Goal: Task Accomplishment & Management: Manage account settings

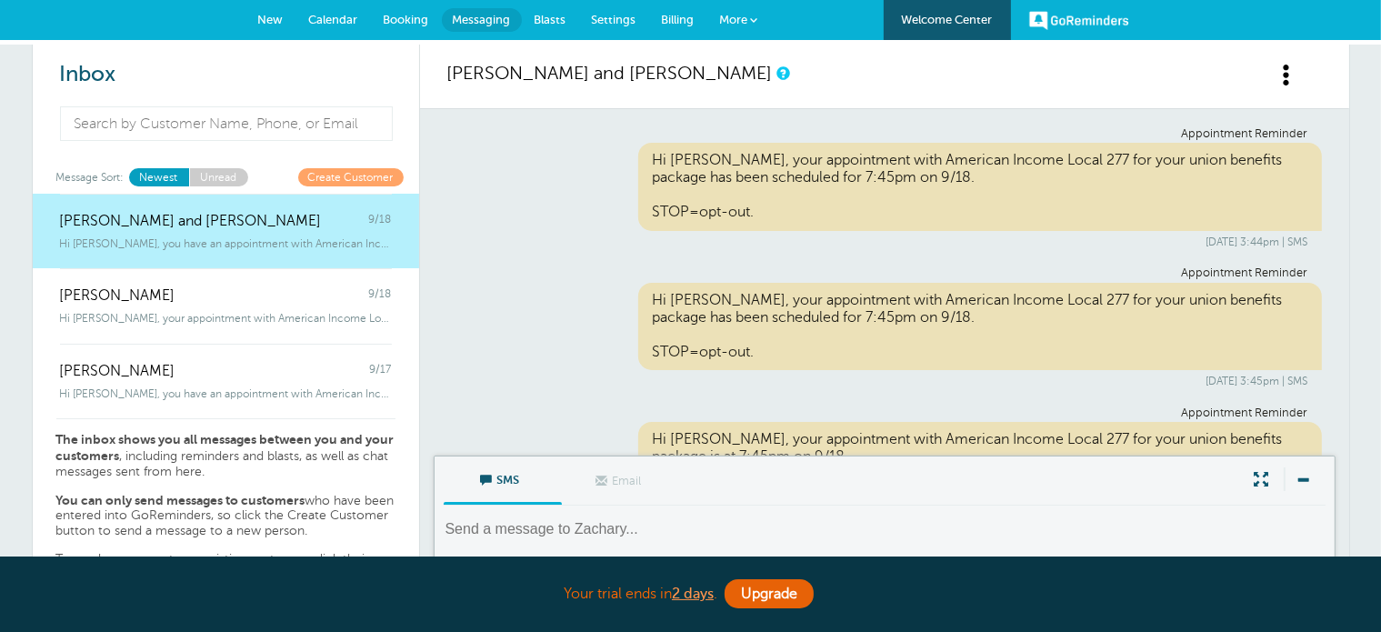
scroll to position [211, 0]
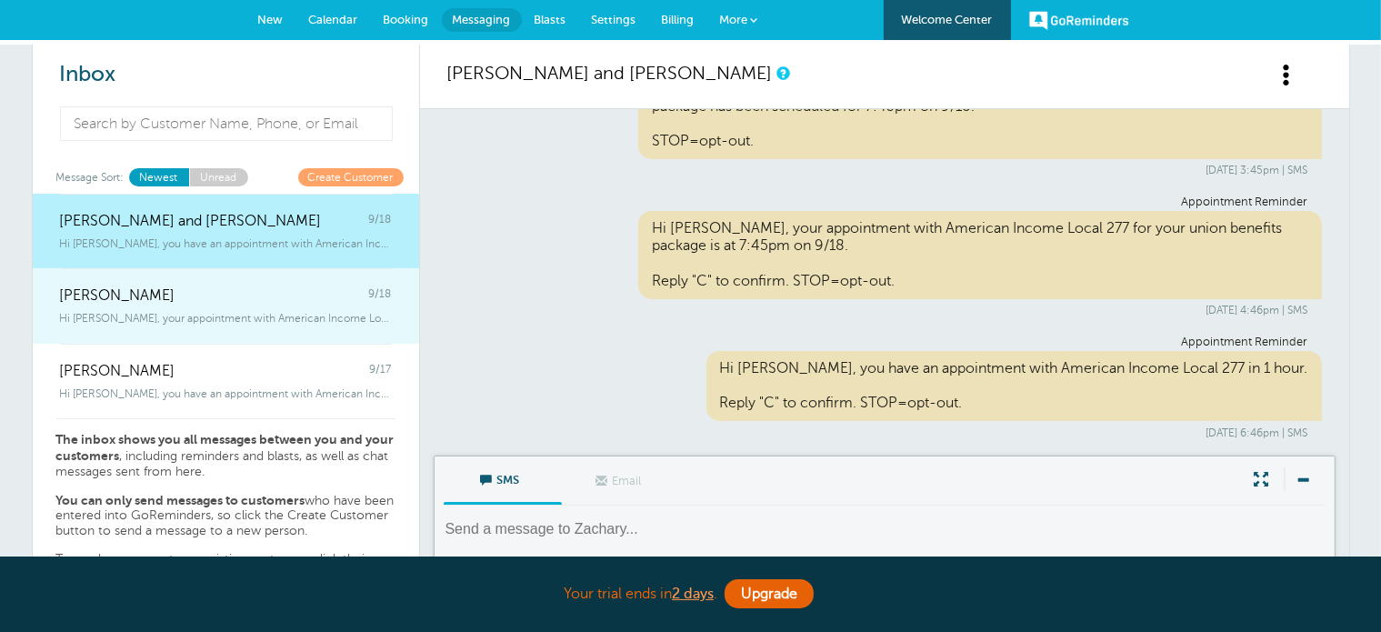
click at [291, 310] on div "Hi Bradley, your appointment with American Income Local 277 for your union" at bounding box center [226, 315] width 332 height 20
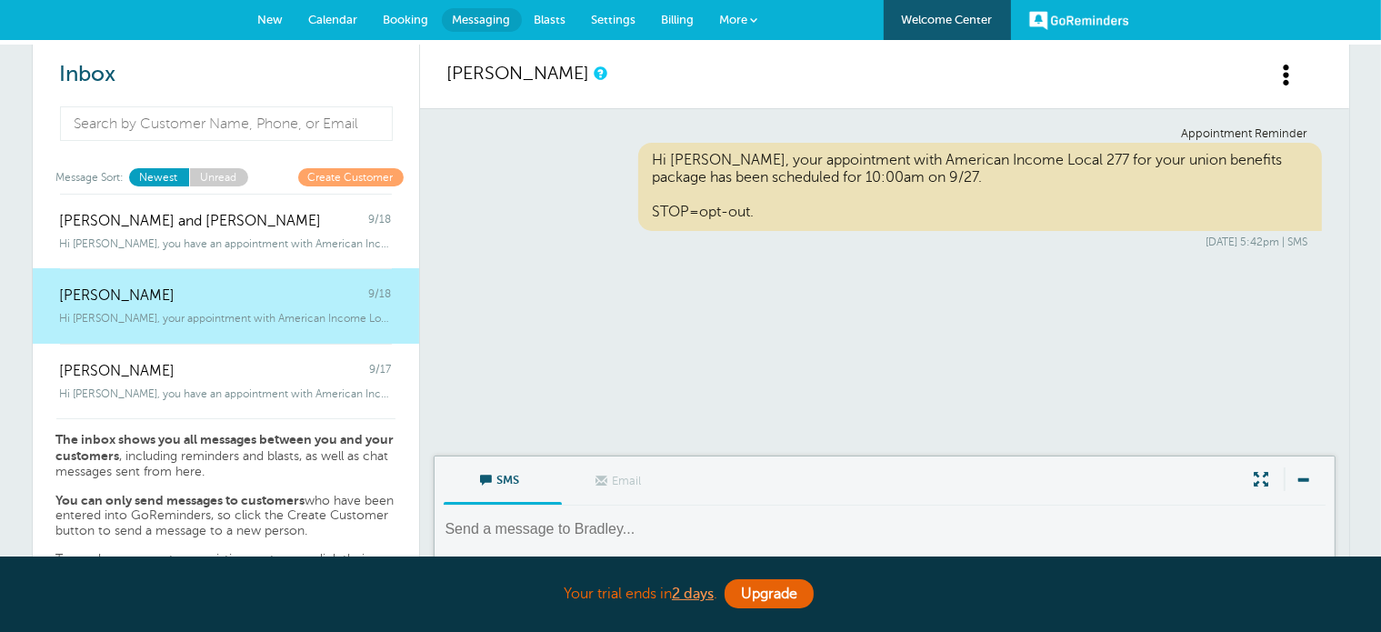
click at [391, 15] on span "Booking" at bounding box center [406, 20] width 45 height 14
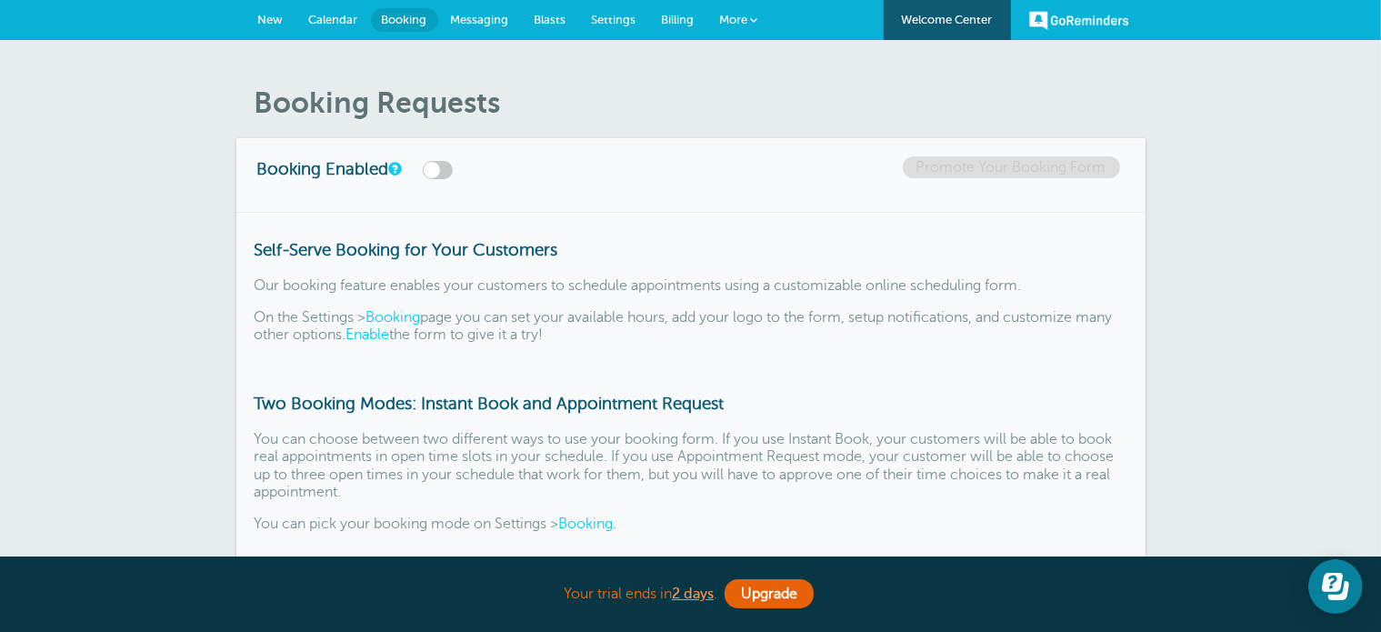
click at [331, 24] on span "Calendar" at bounding box center [333, 20] width 49 height 14
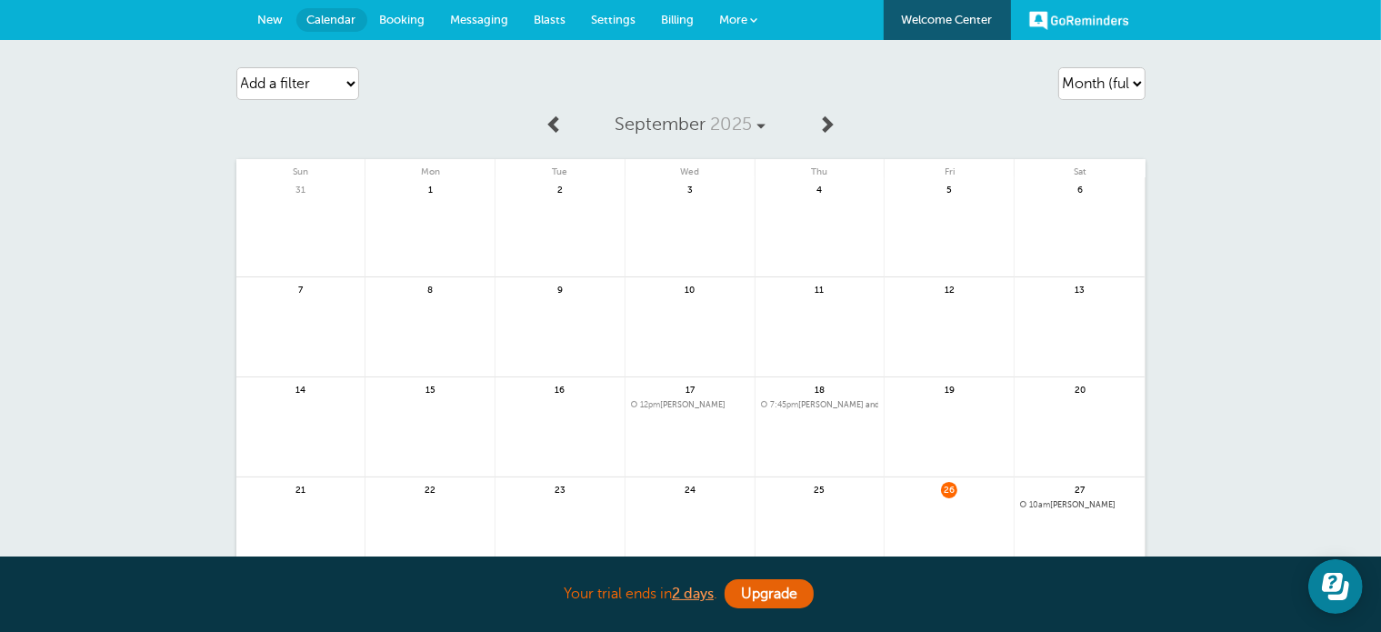
click at [486, 15] on span "Messaging" at bounding box center [480, 20] width 58 height 14
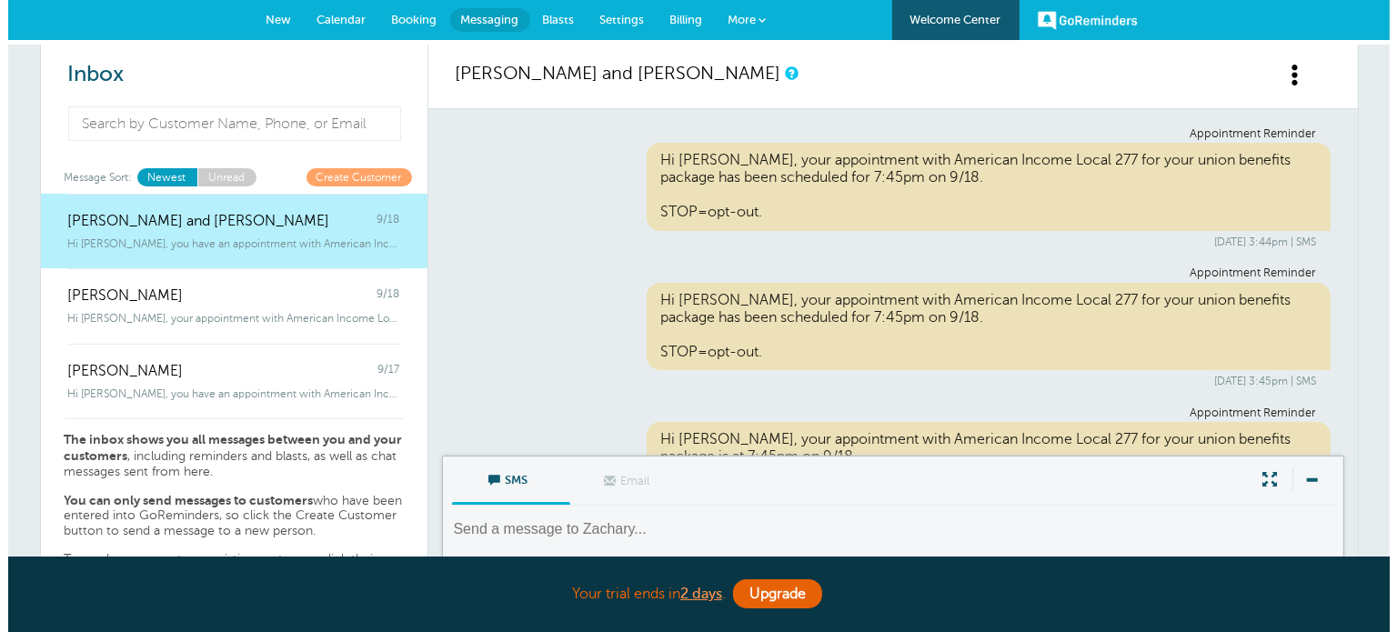
scroll to position [211, 0]
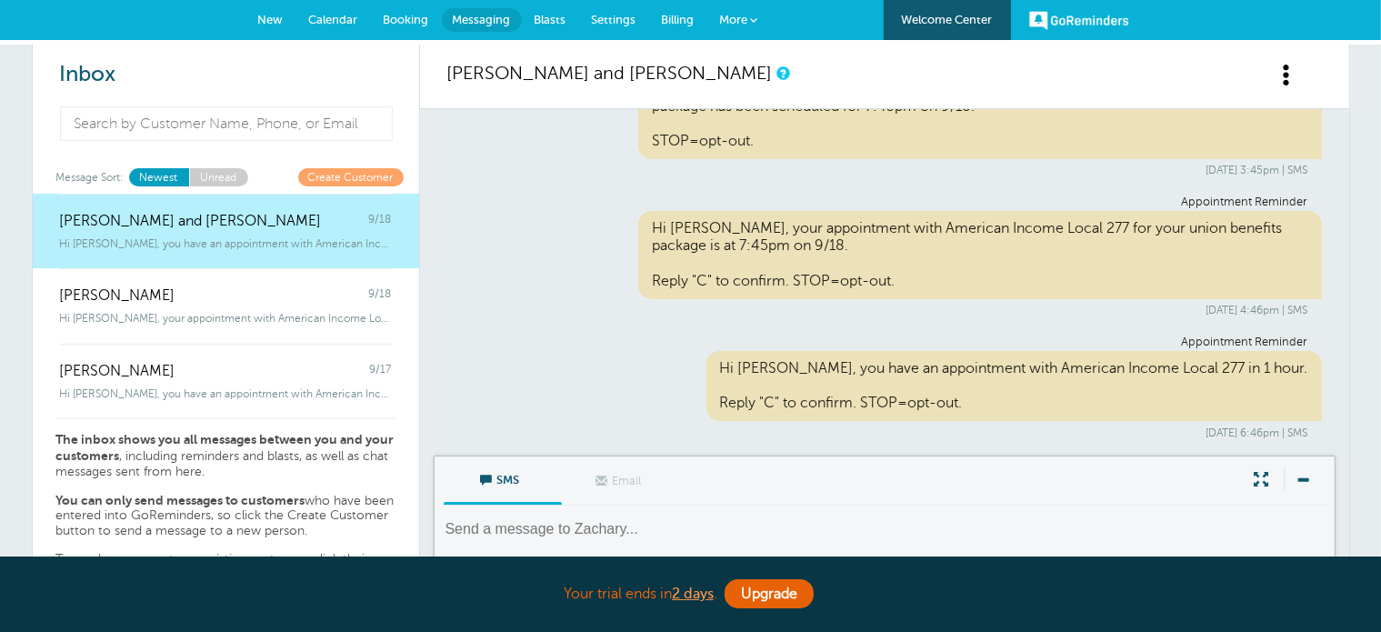
click at [755, 16] on span at bounding box center [754, 19] width 7 height 7
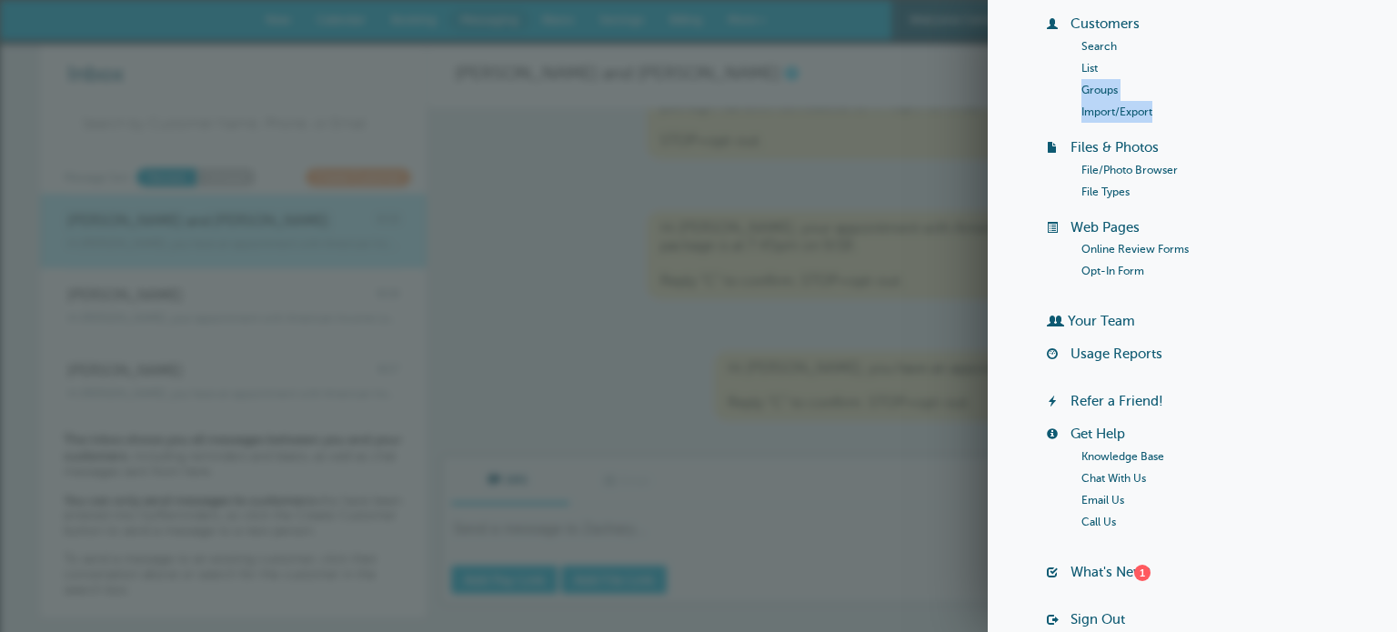
drag, startPoint x: 1396, startPoint y: 215, endPoint x: 1390, endPoint y: 232, distance: 18.1
click at [1380, 232] on div "+ [GEOGRAPHIC_DATA] Billing Payment Requests Customers Search List Groups Impor…" at bounding box center [1191, 316] width 409 height 632
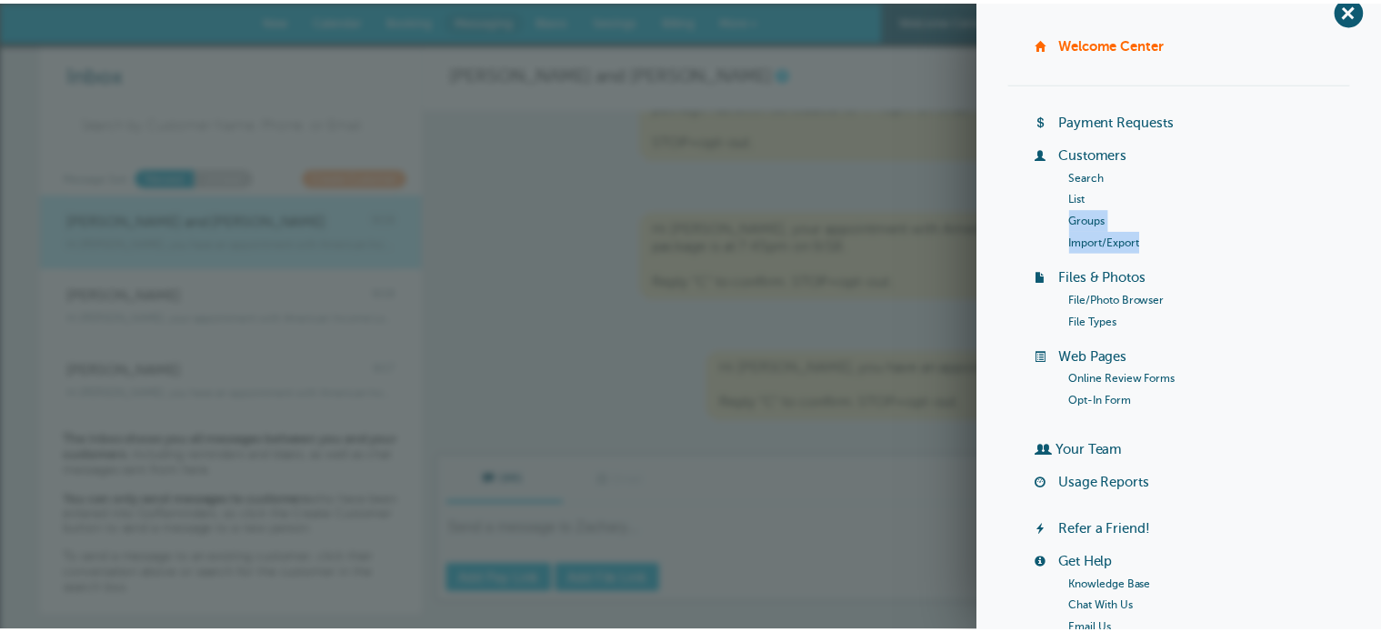
scroll to position [0, 0]
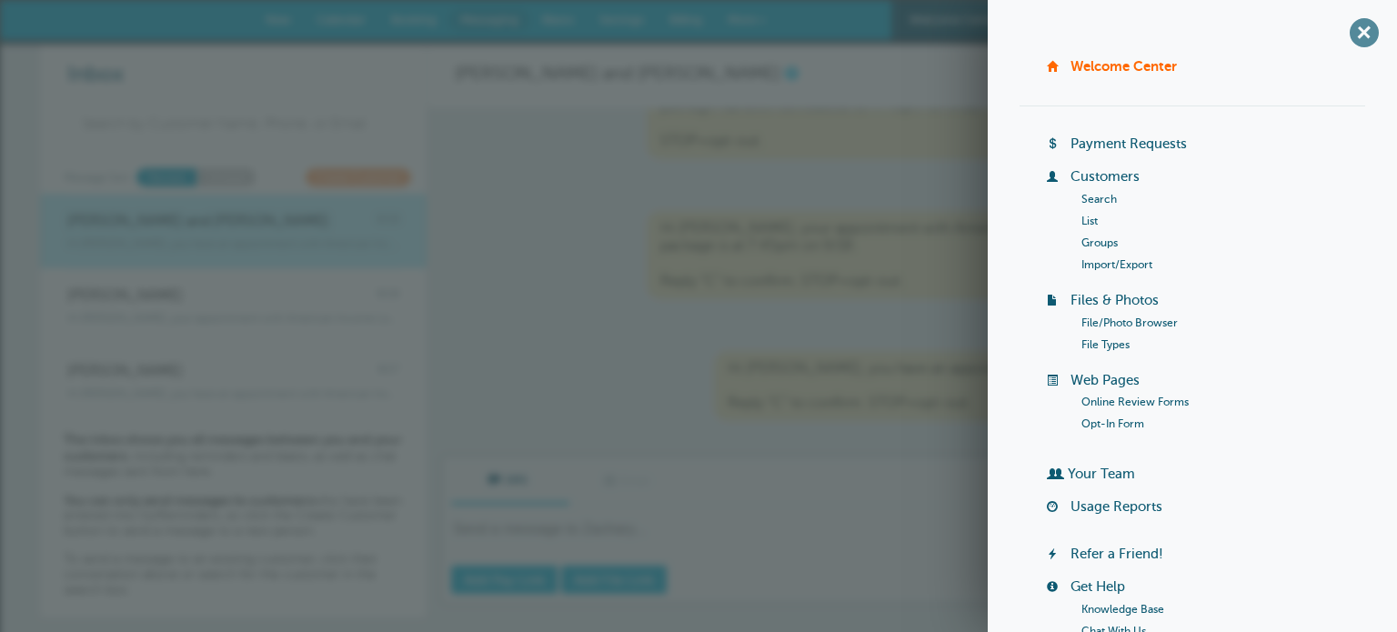
click at [1345, 35] on span "+" at bounding box center [1363, 32] width 41 height 41
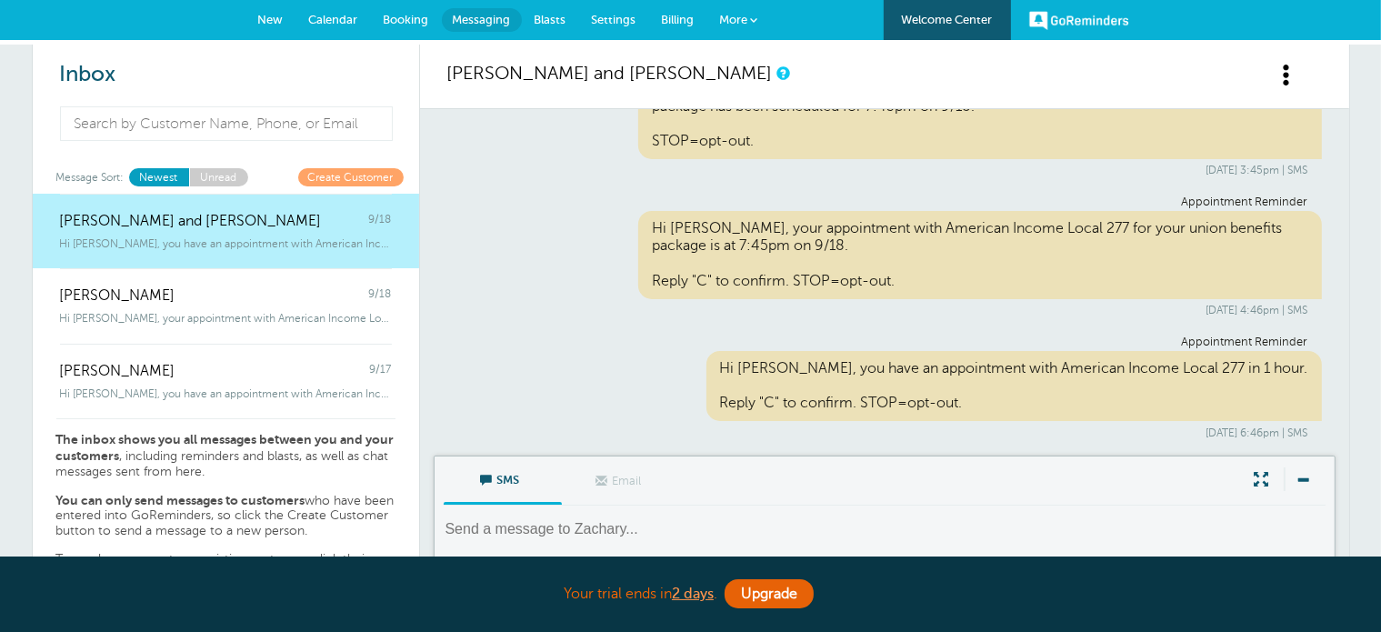
click at [613, 16] on span "Settings" at bounding box center [614, 20] width 45 height 14
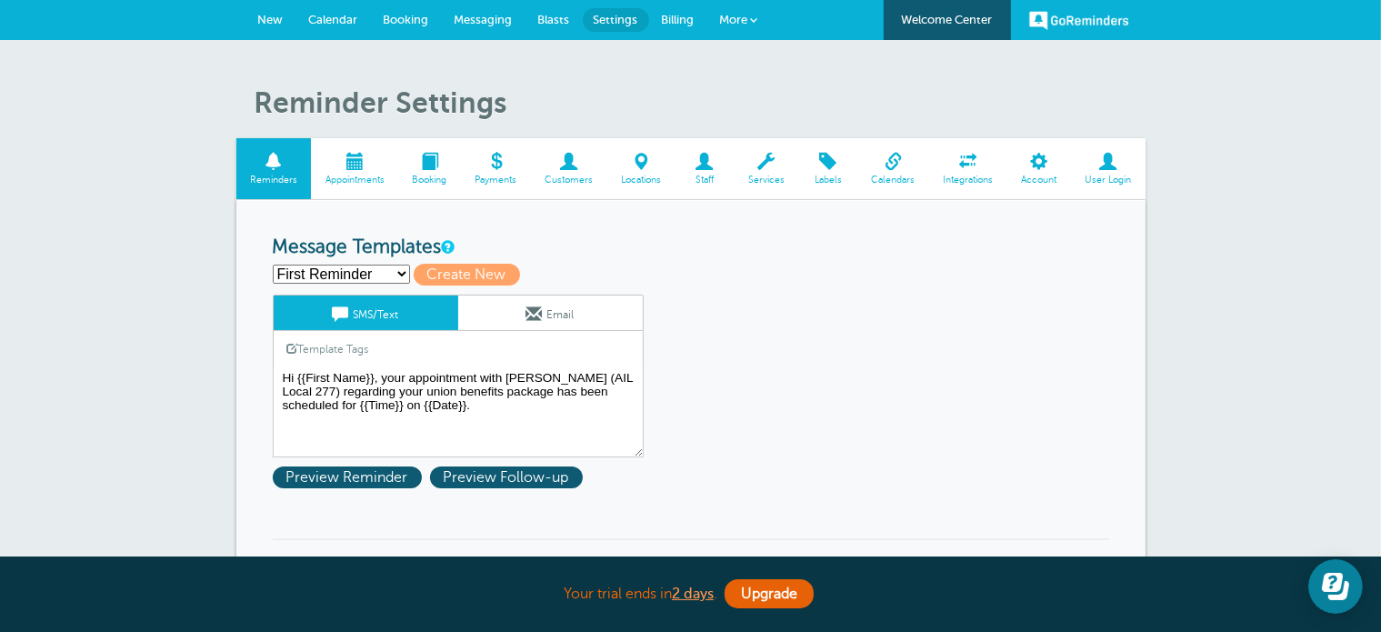
click at [963, 170] on span at bounding box center [968, 161] width 78 height 17
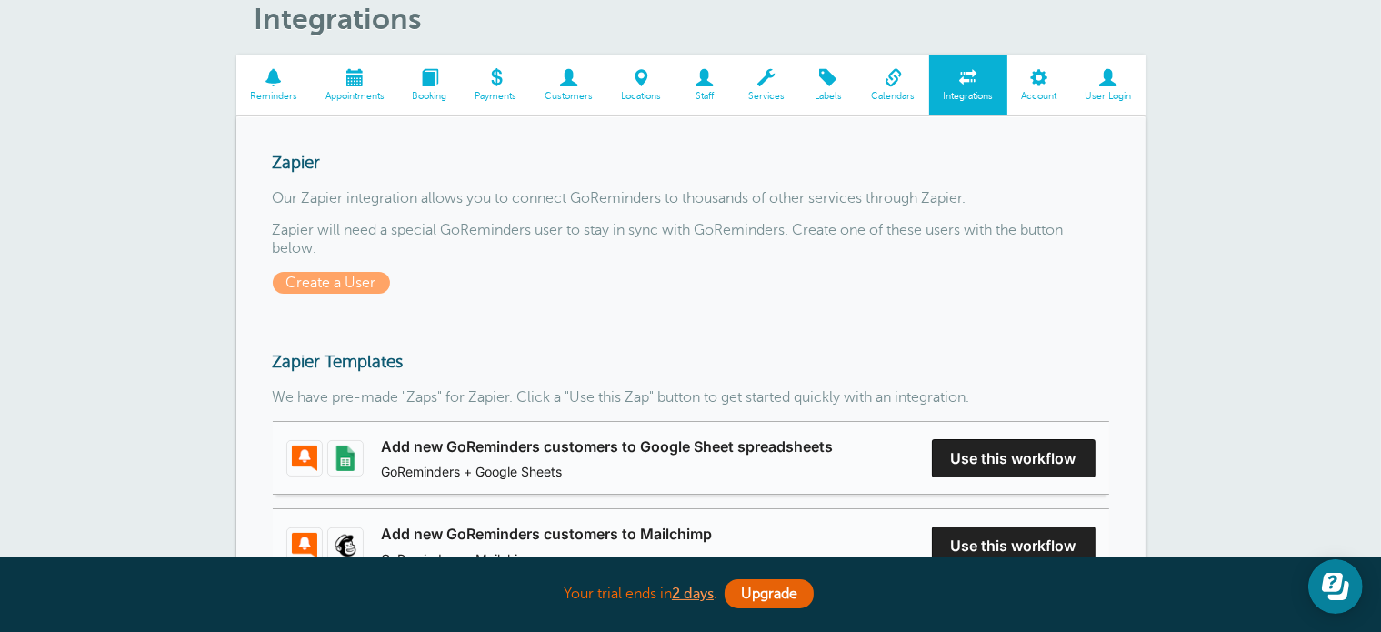
scroll to position [18, 0]
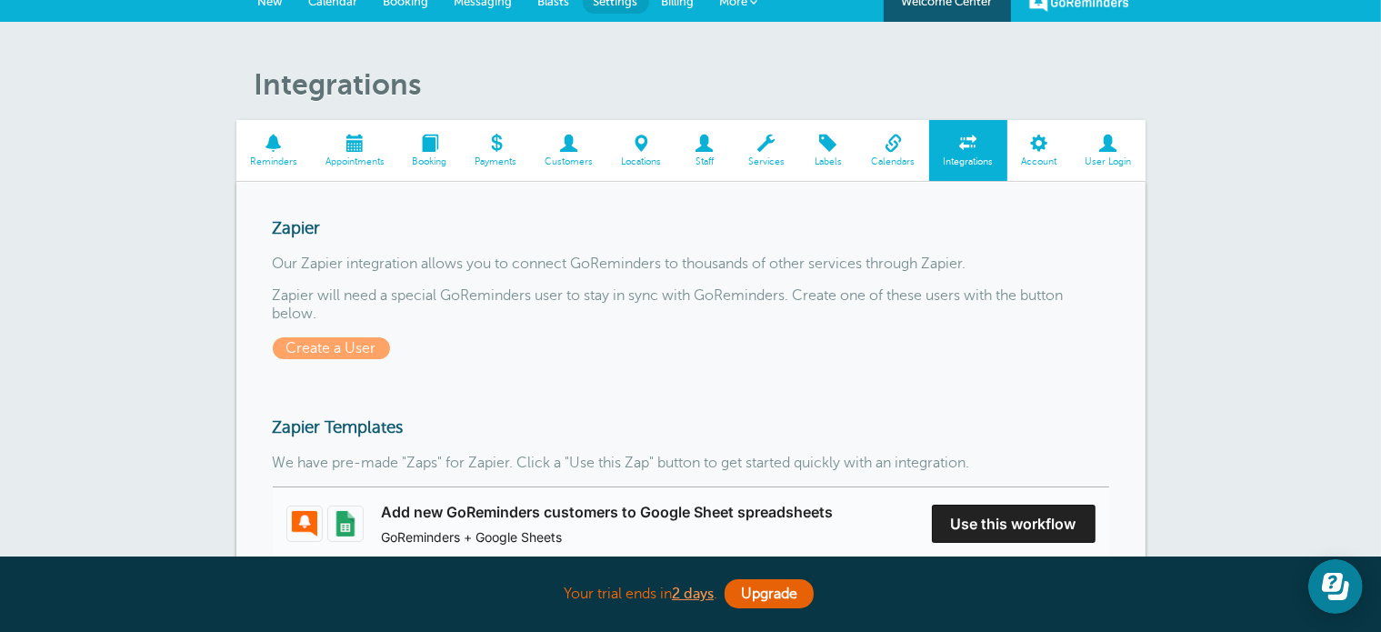
click at [902, 135] on span at bounding box center [893, 143] width 72 height 17
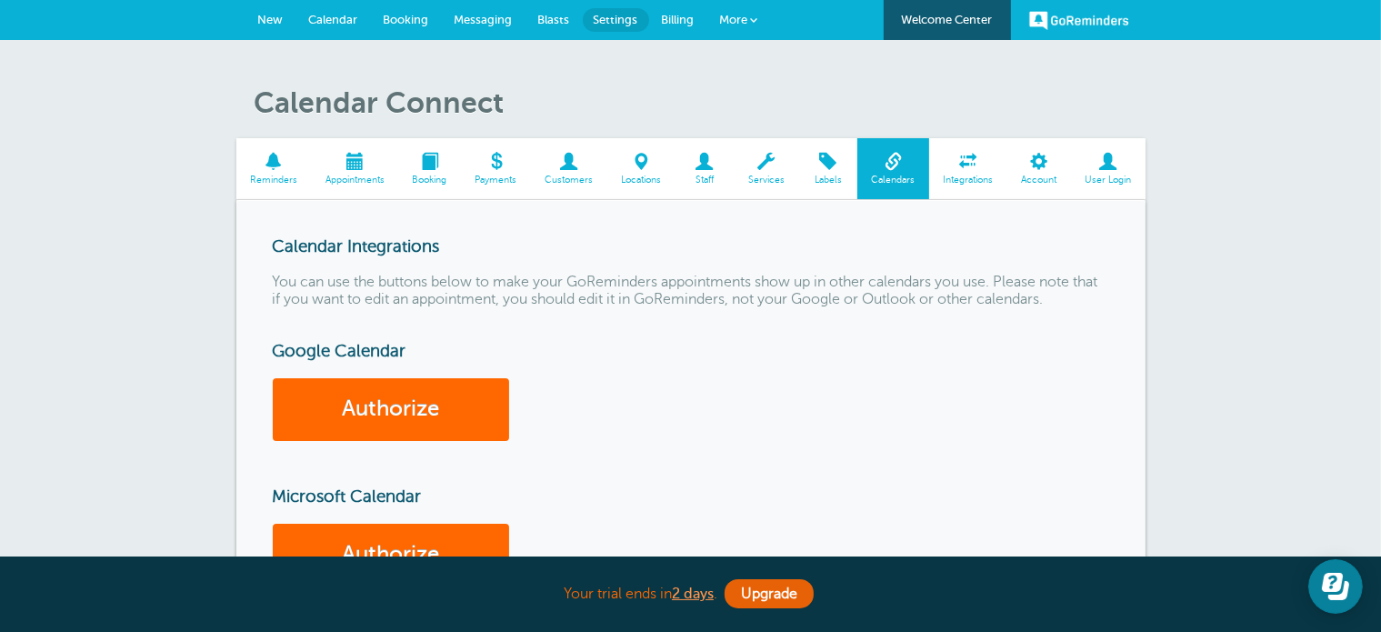
click at [432, 150] on link "Booking" at bounding box center [429, 168] width 63 height 61
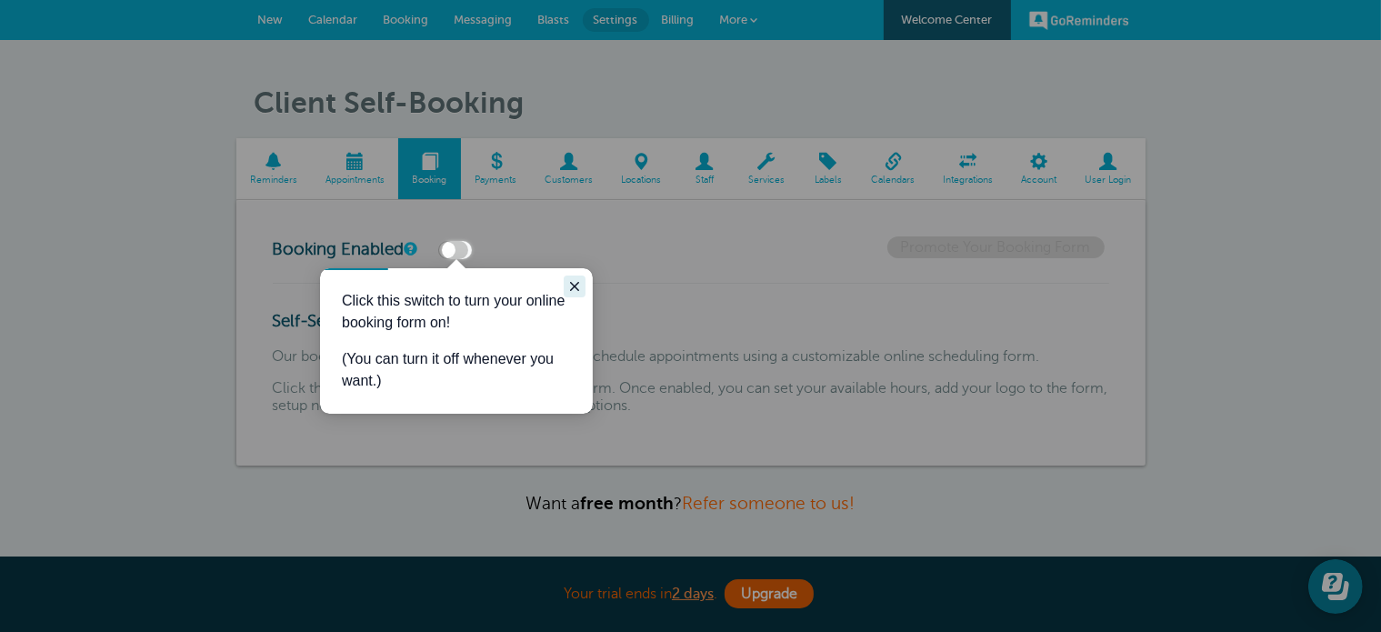
click at [567, 282] on icon "Close guide" at bounding box center [573, 285] width 15 height 15
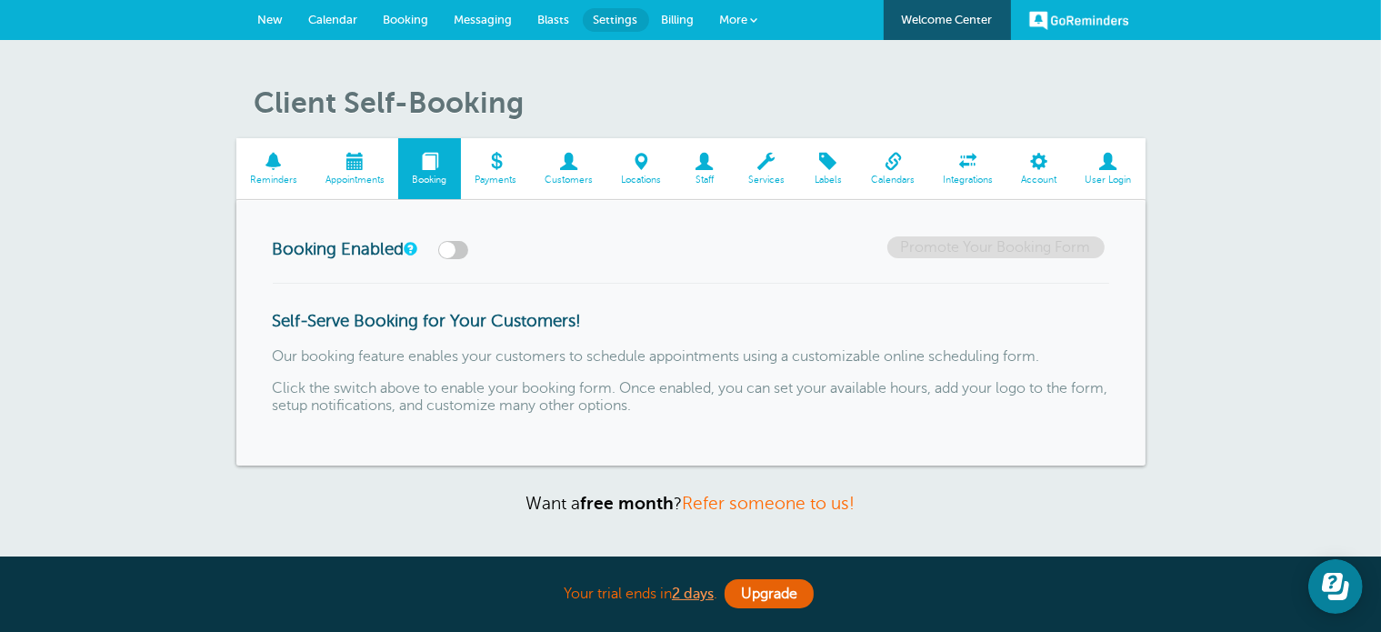
click at [346, 165] on span at bounding box center [354, 161] width 87 height 17
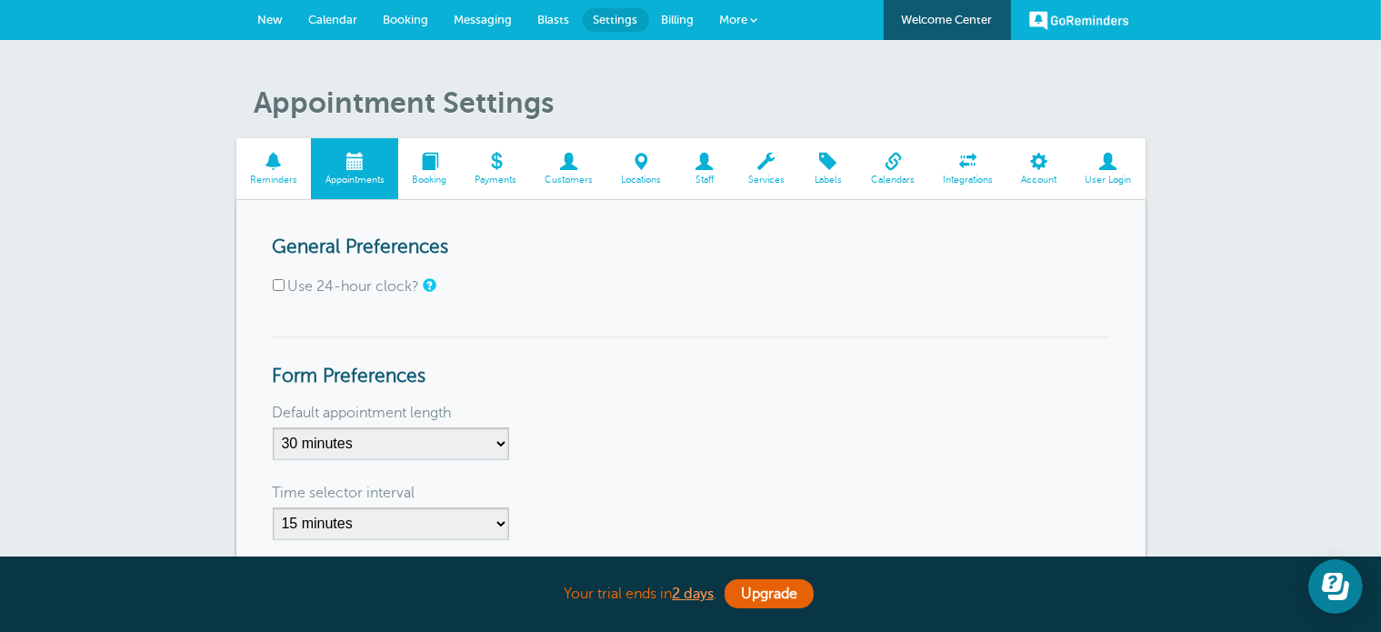
click at [455, 21] on span "Messaging" at bounding box center [484, 20] width 58 height 14
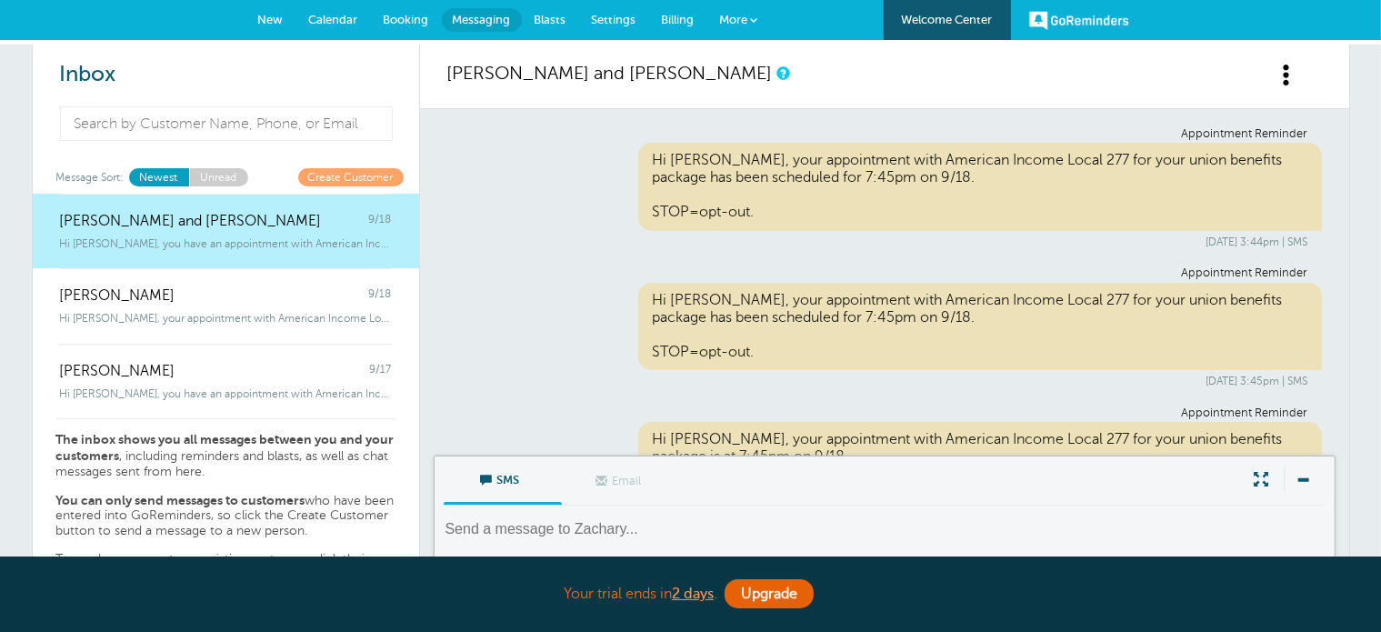
scroll to position [208, 0]
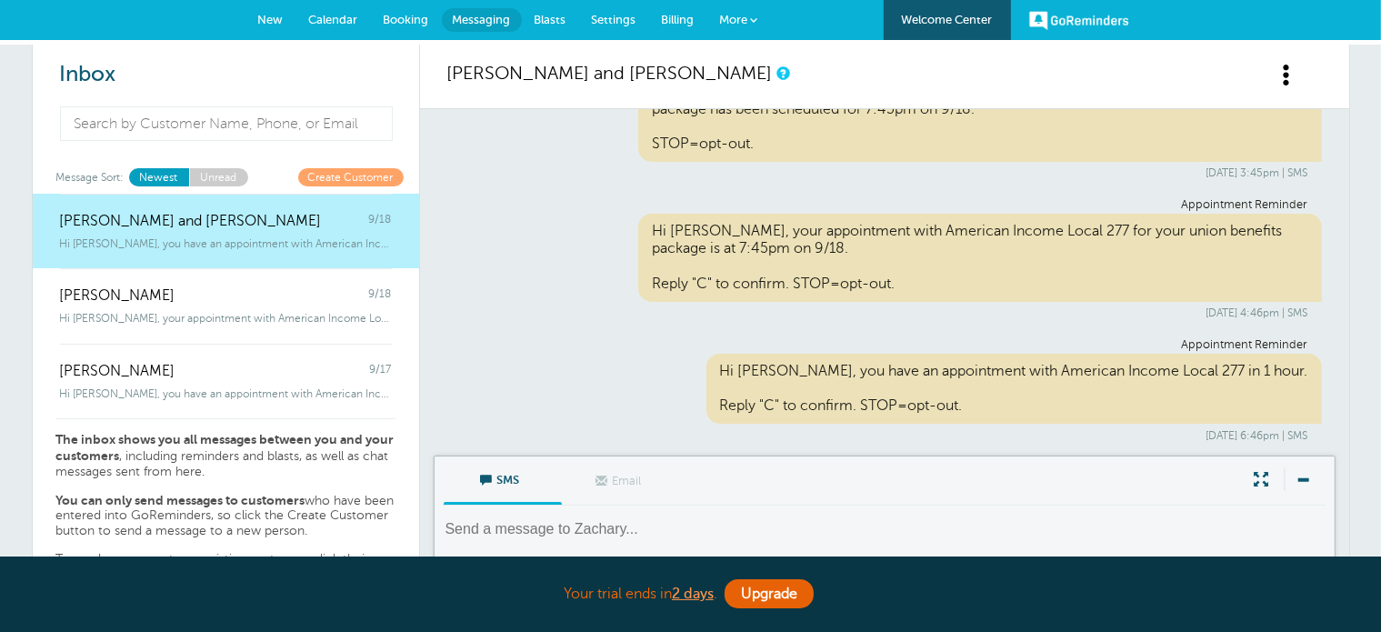
click at [406, 23] on span "Booking" at bounding box center [406, 20] width 45 height 14
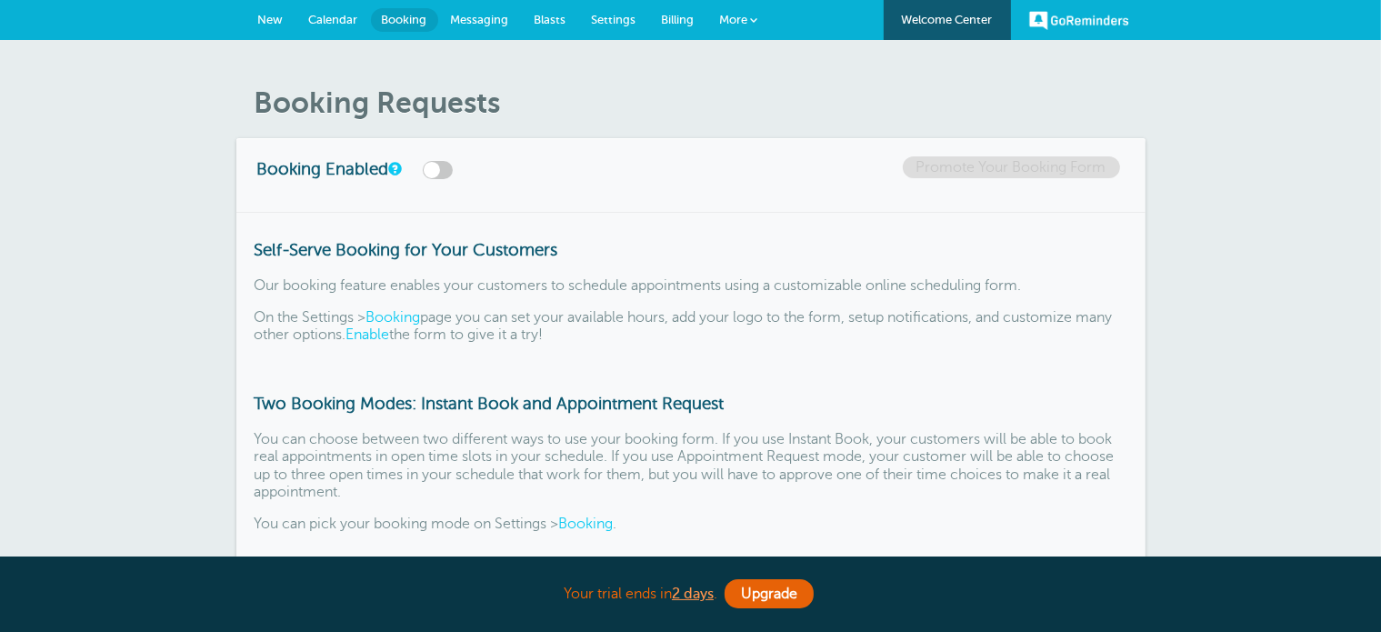
click at [336, 10] on link "Calendar" at bounding box center [333, 20] width 75 height 40
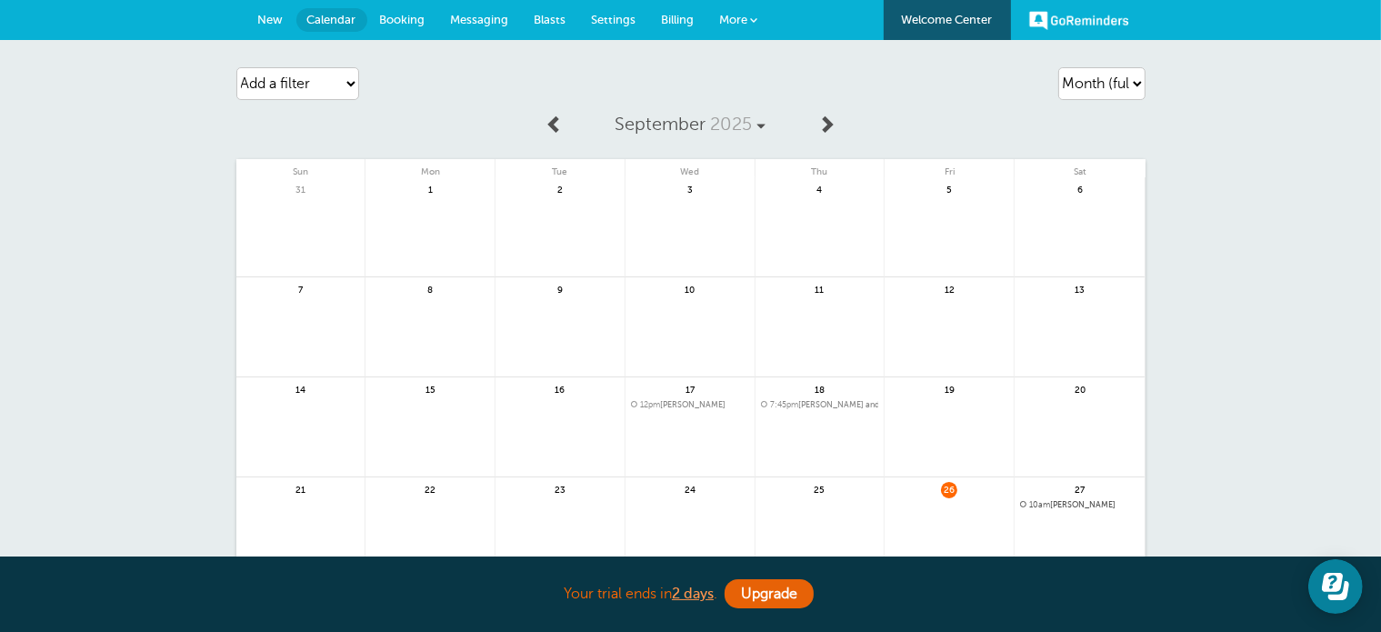
click at [265, 17] on span "New" at bounding box center [270, 20] width 25 height 14
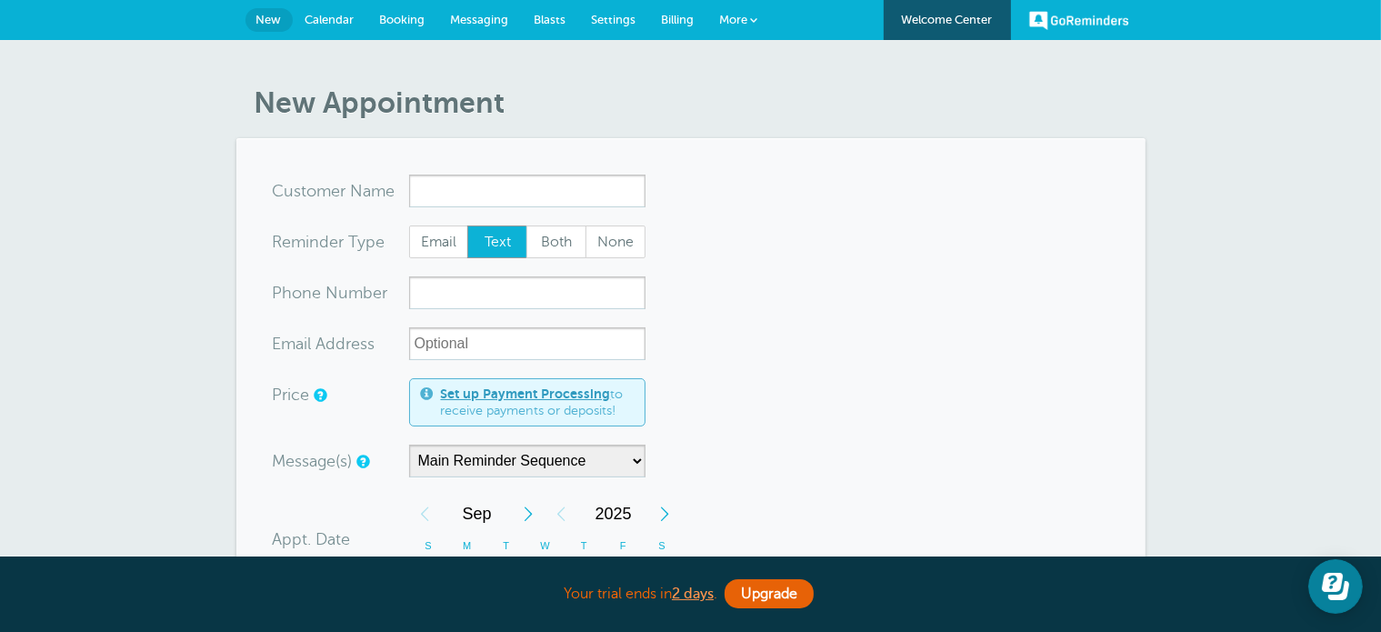
click at [618, 28] on link "Settings" at bounding box center [614, 20] width 70 height 40
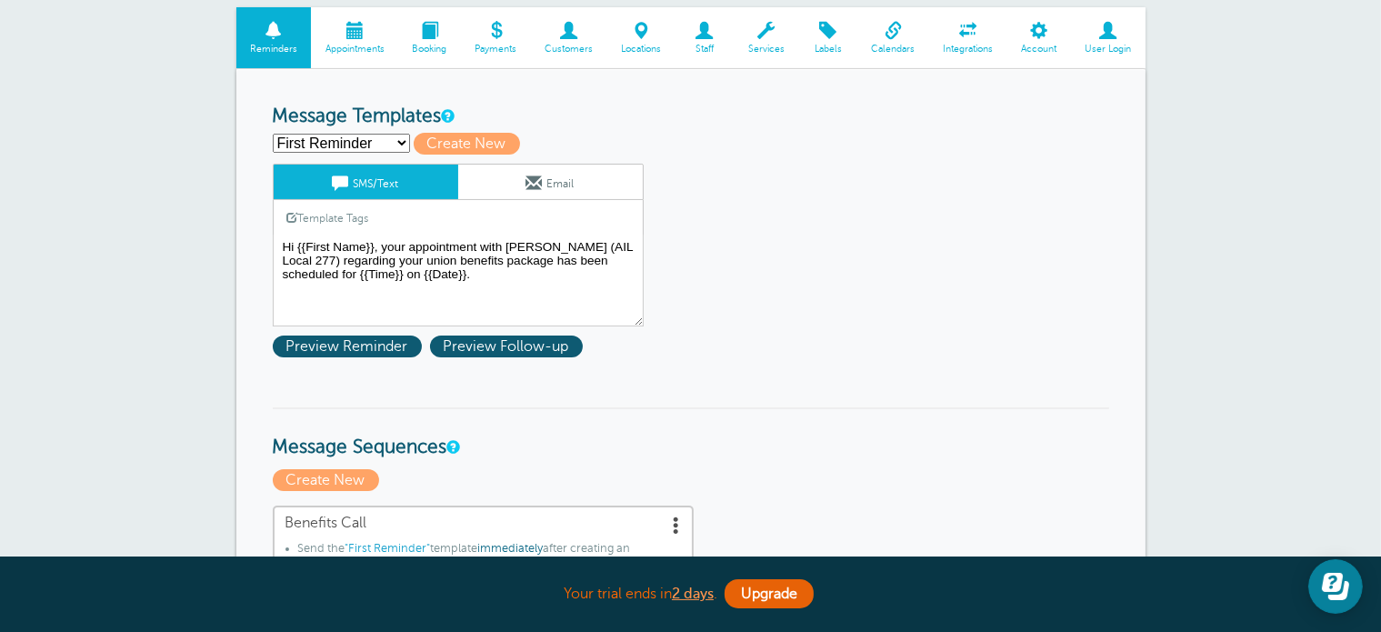
scroll to position [128, 0]
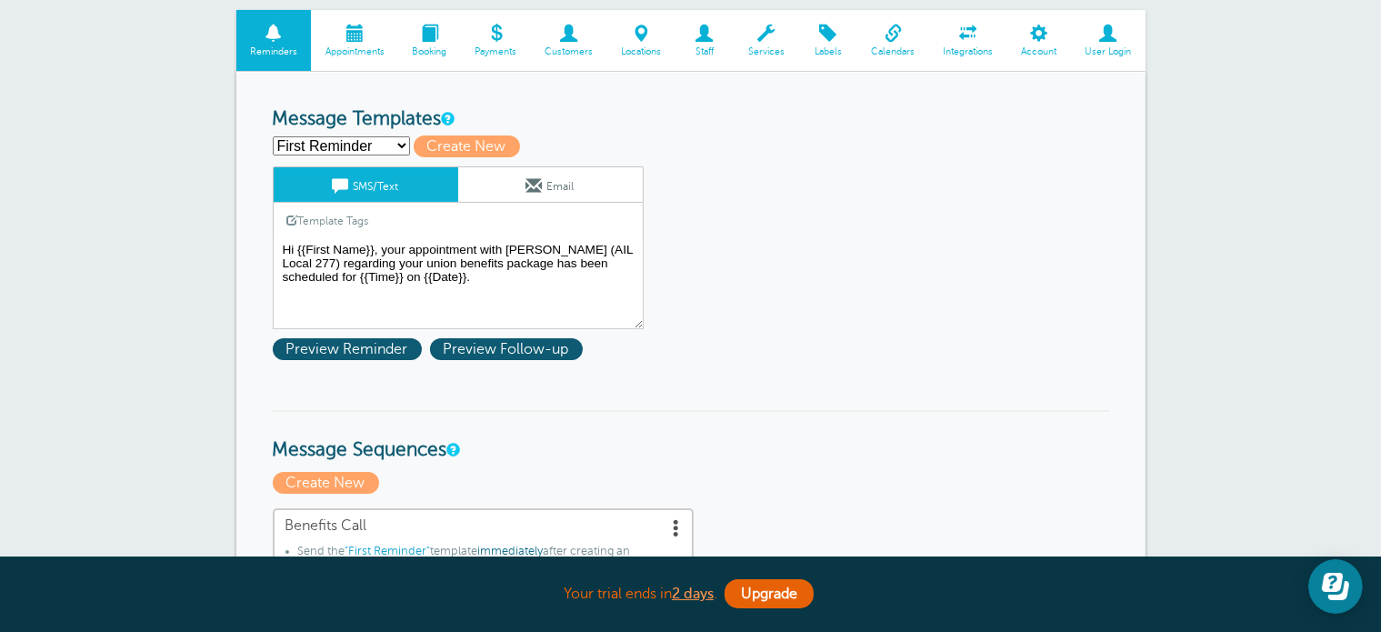
click at [386, 137] on select "First Reminder Second Reminder Third Reminder Create new..." at bounding box center [341, 145] width 137 height 19
select select "161677"
click at [273, 136] on select "First Reminder Second Reminder Third Reminder Create new..." at bounding box center [341, 145] width 137 height 19
type input "Second Reminder"
type textarea "Hi {{First Name}}, your appointment with Jamal (AIL Local 277) regarding your u…"
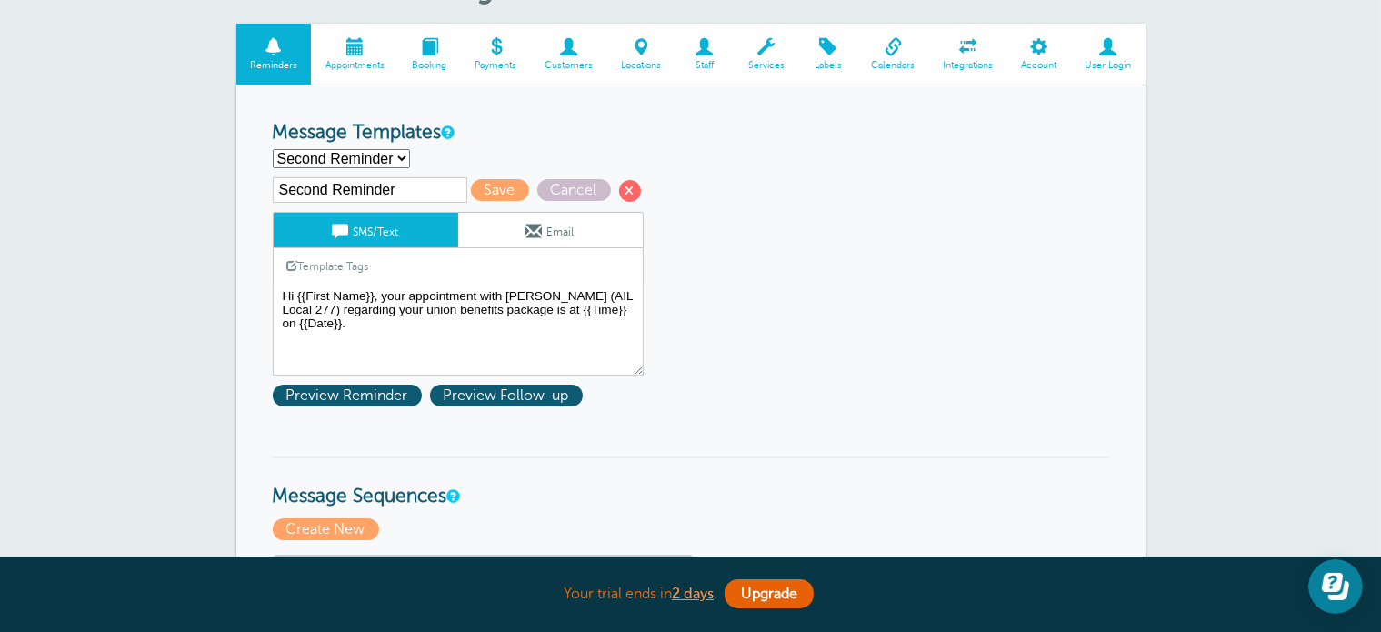
scroll to position [112, 0]
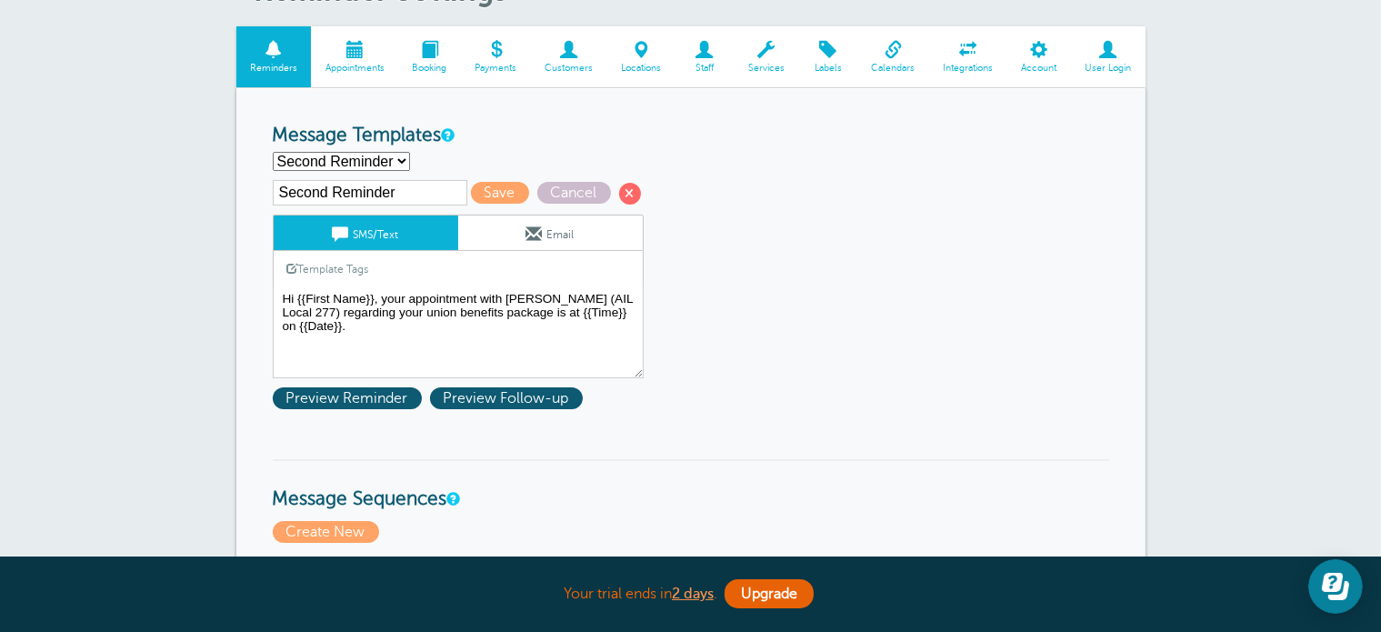
click at [400, 156] on select "First Reminder Second Reminder Third Reminder Create new..." at bounding box center [341, 161] width 137 height 19
select select "161678"
click at [273, 152] on select "First Reminder Second Reminder Third Reminder Create new..." at bounding box center [341, 161] width 137 height 19
type input "Third Reminder"
click at [365, 316] on textarea "Hi {{First Name}}, your appointment with Jamal (AIL Local 277) regarding your u…" at bounding box center [458, 332] width 371 height 91
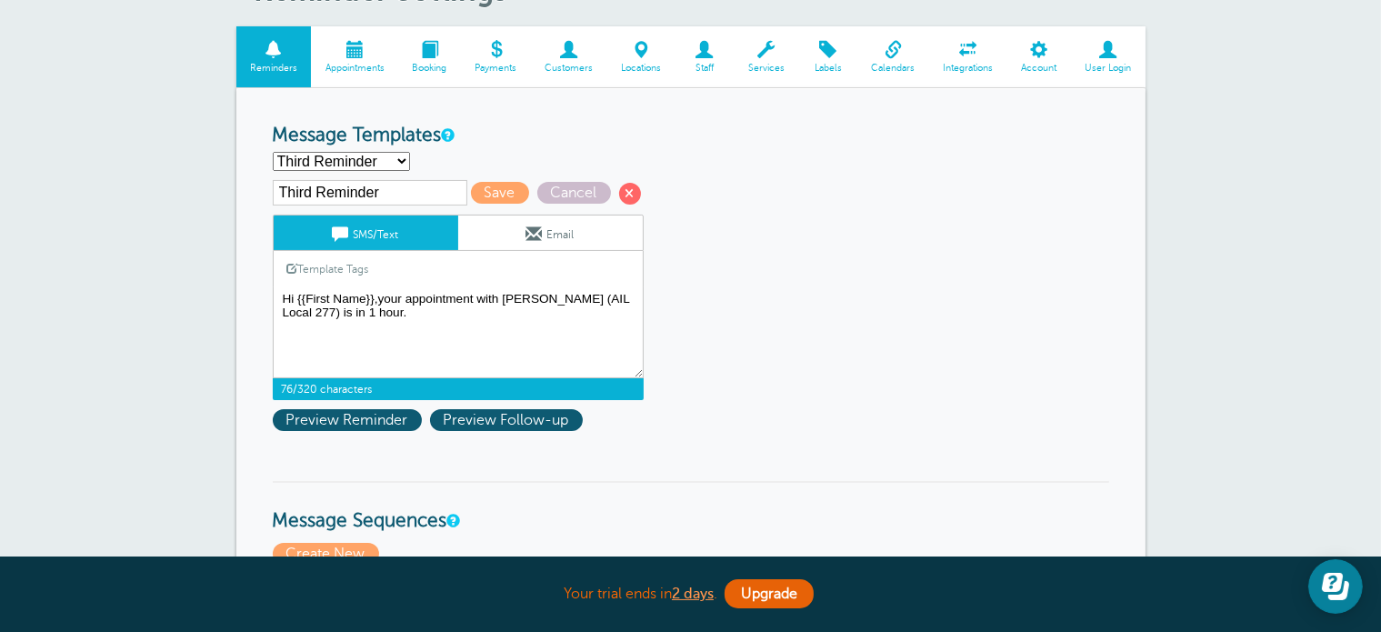
paste textarea "https://us06web.zoom.us/launch/chat?src=direct_chat_link&email=jamalworthen11@g…"
click at [346, 308] on textarea "Hi {{First Name}}, your appointment with Jamal (AIL Local 277) regarding your u…" at bounding box center [458, 332] width 371 height 91
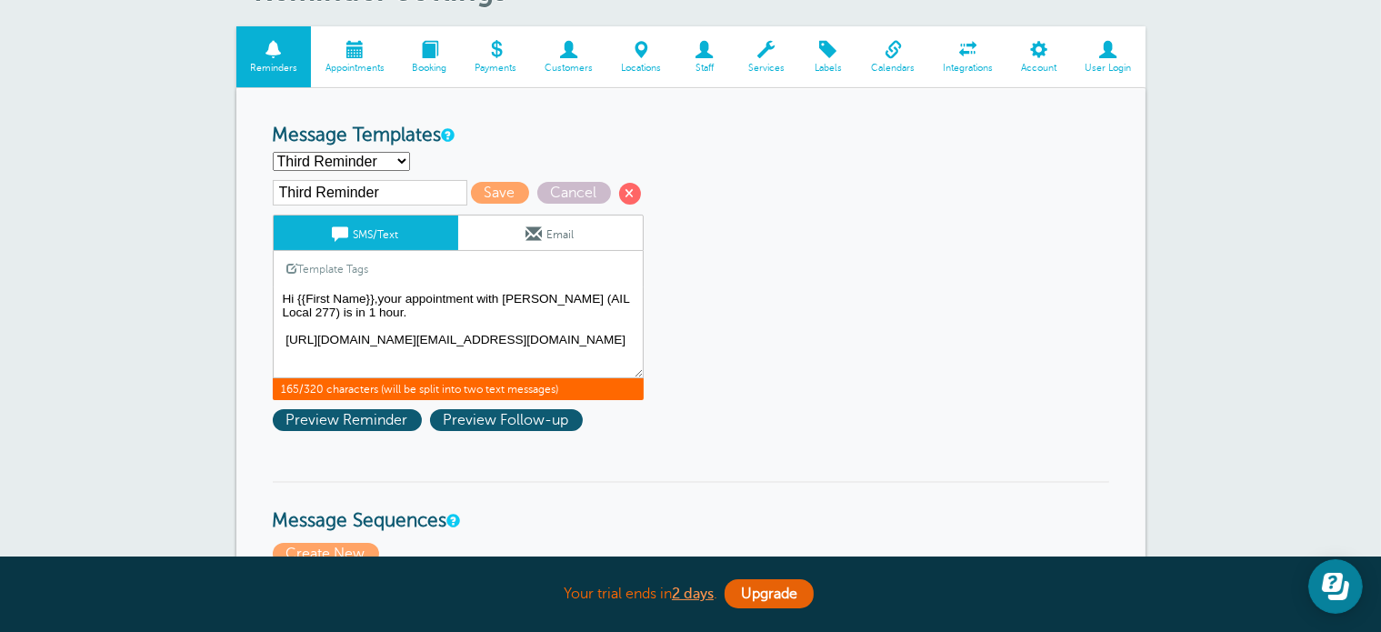
type textarea "Hi {{First Name}},your appointment with Jamal (AIL Local 277) is in 1 hour. htt…"
click at [622, 188] on span at bounding box center [630, 194] width 22 height 22
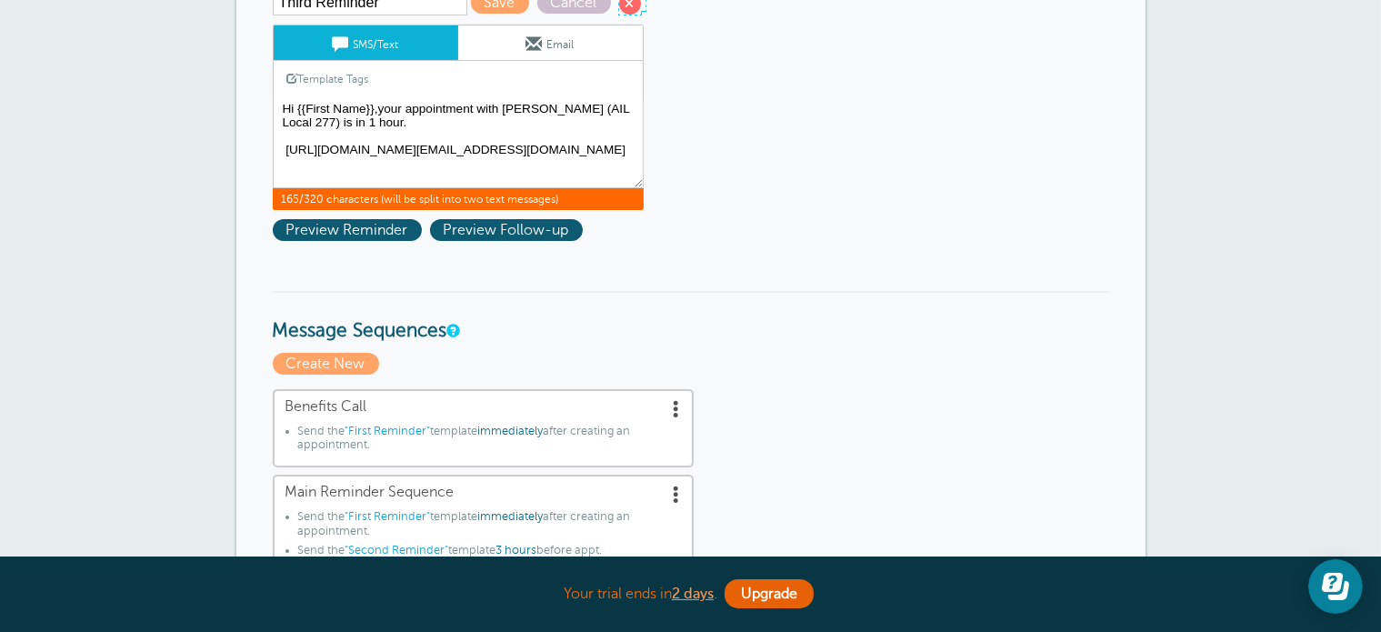
scroll to position [0, 0]
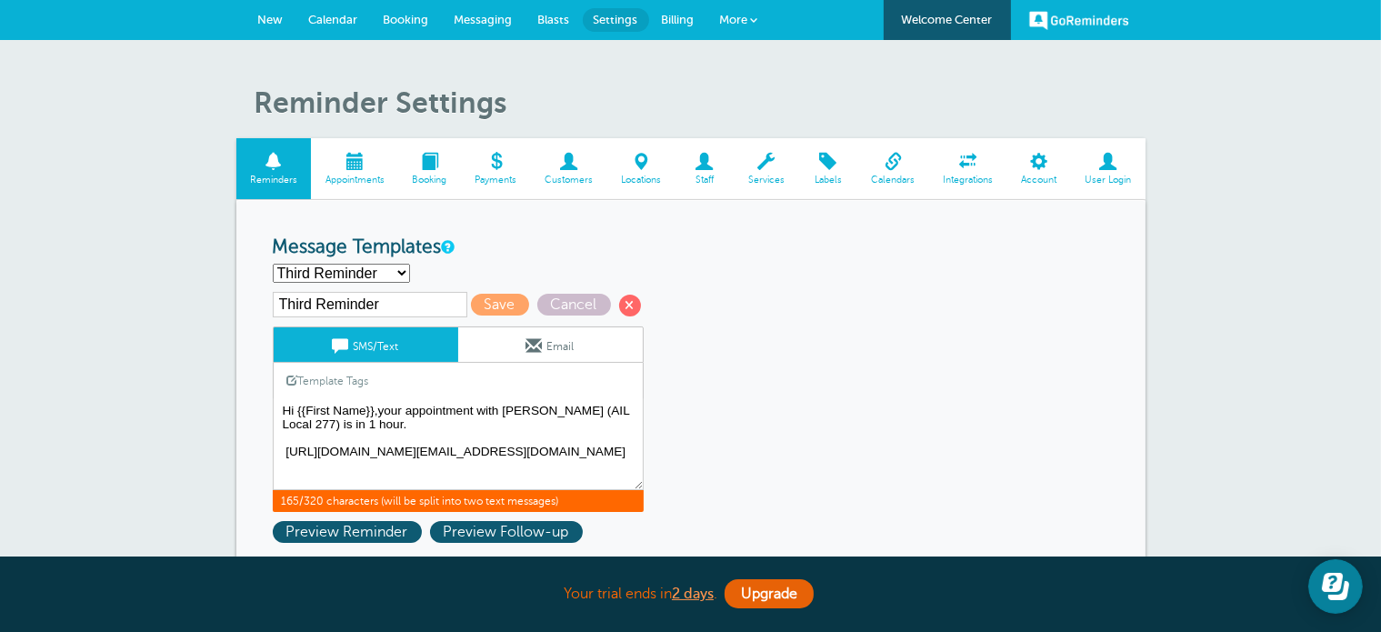
click at [564, 165] on span at bounding box center [569, 161] width 76 height 17
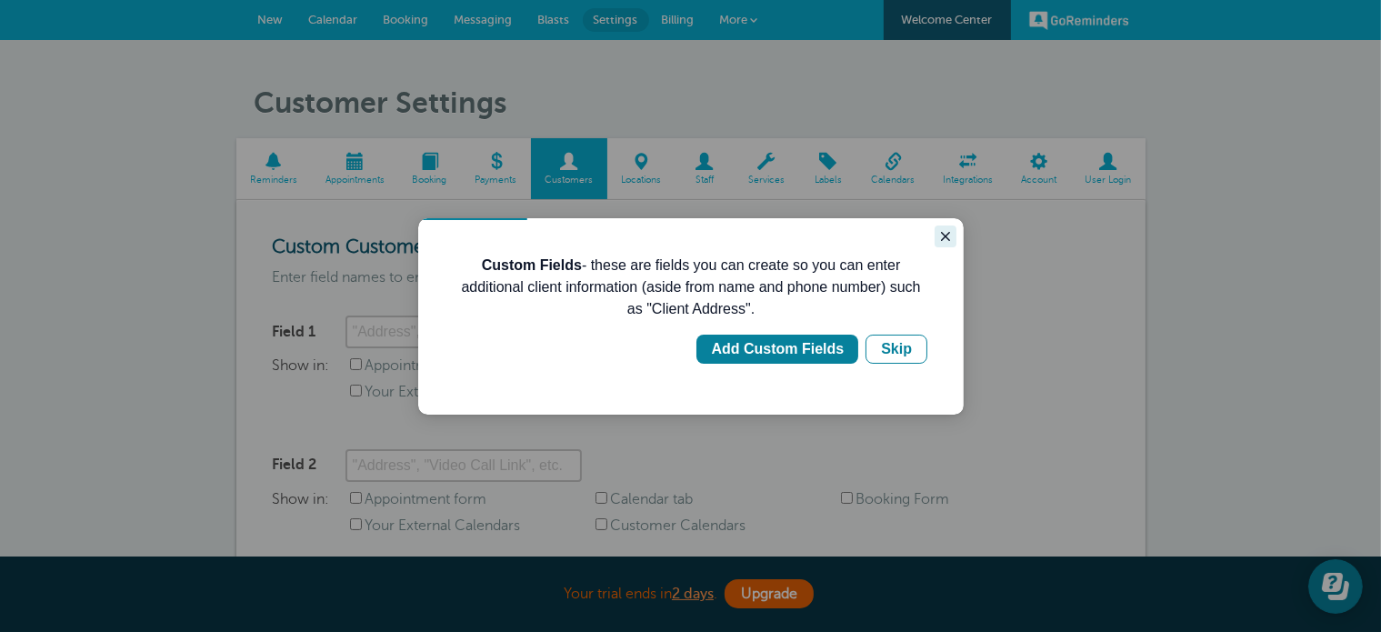
click at [936, 245] on button "Close guide" at bounding box center [945, 236] width 22 height 22
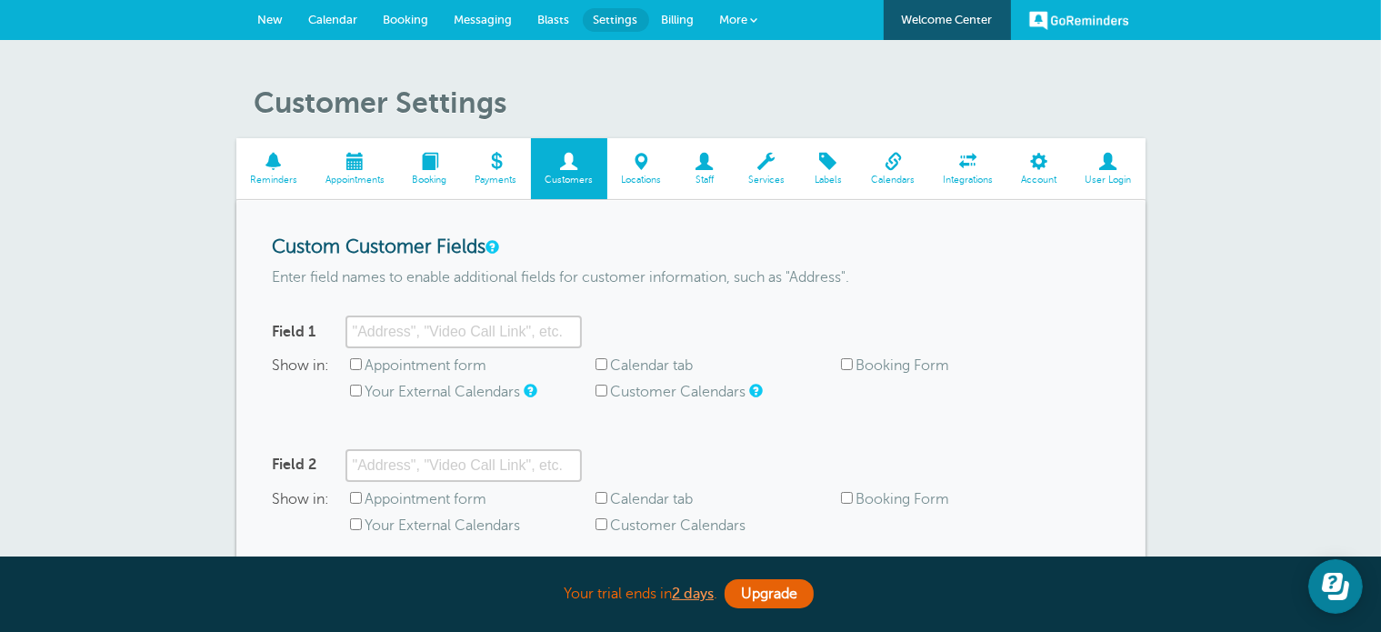
click at [465, 18] on span "Messaging" at bounding box center [484, 20] width 58 height 14
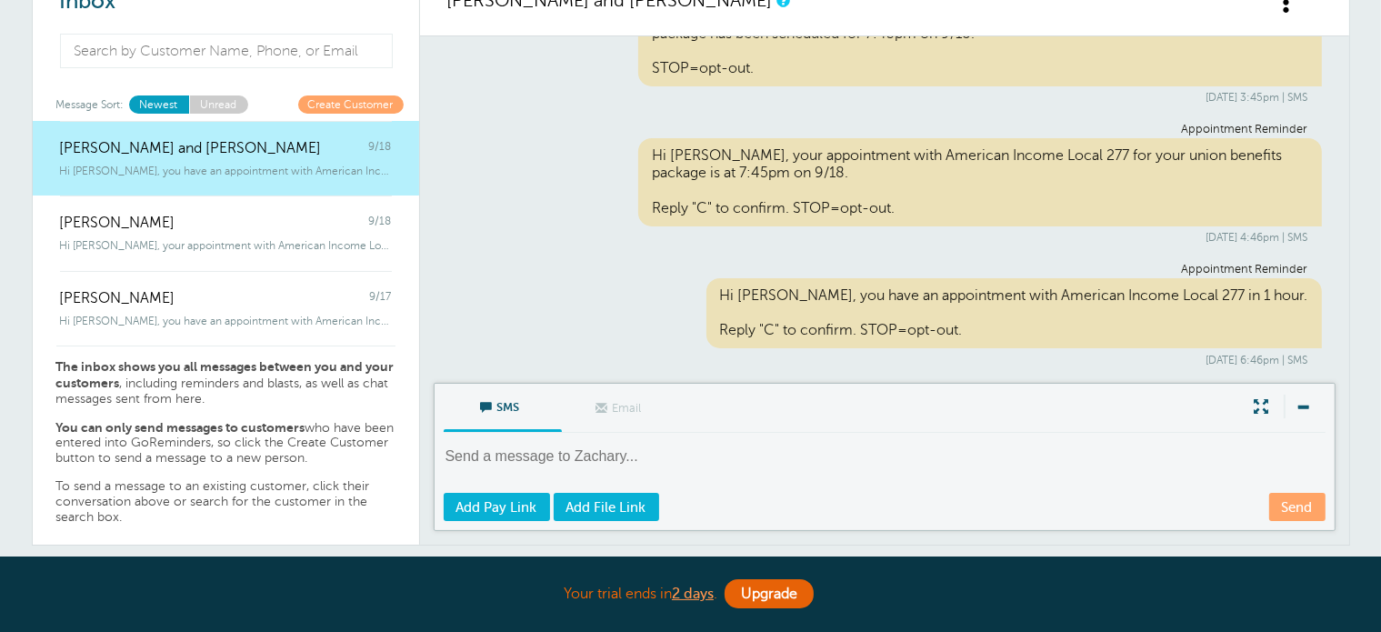
scroll to position [77, 0]
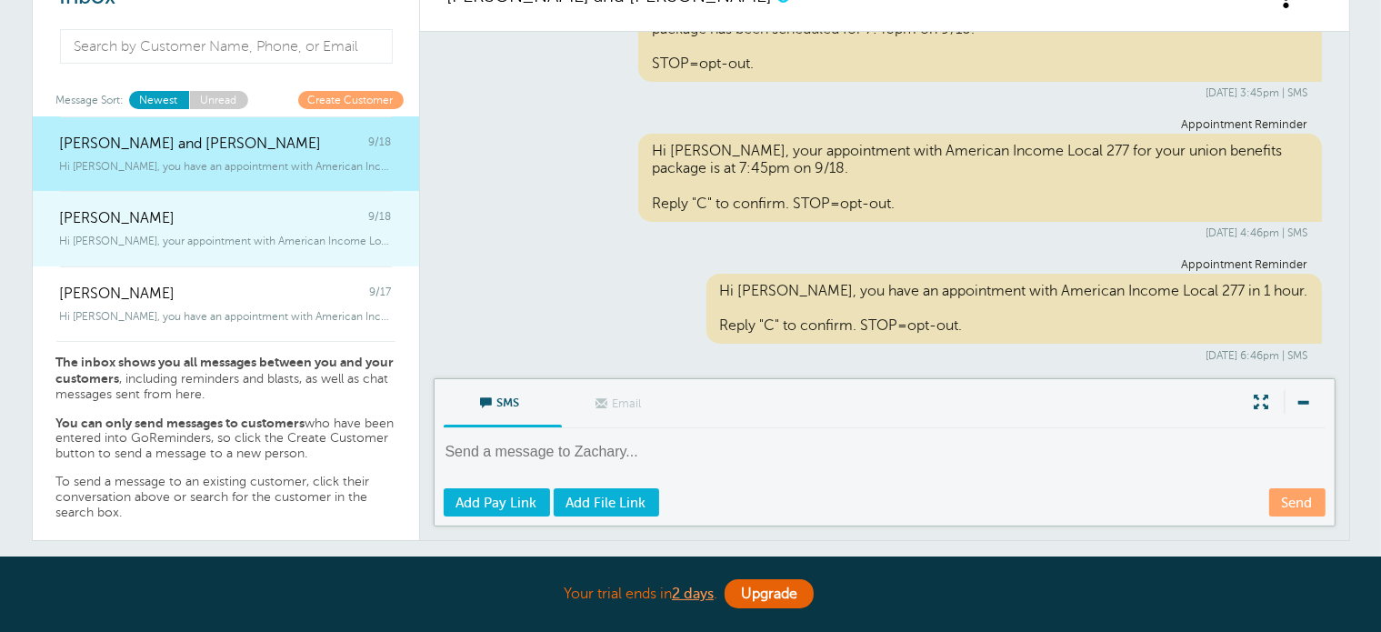
click at [335, 230] on div "Hi [PERSON_NAME], your appointment with American Income Local 277 for your union" at bounding box center [226, 237] width 332 height 20
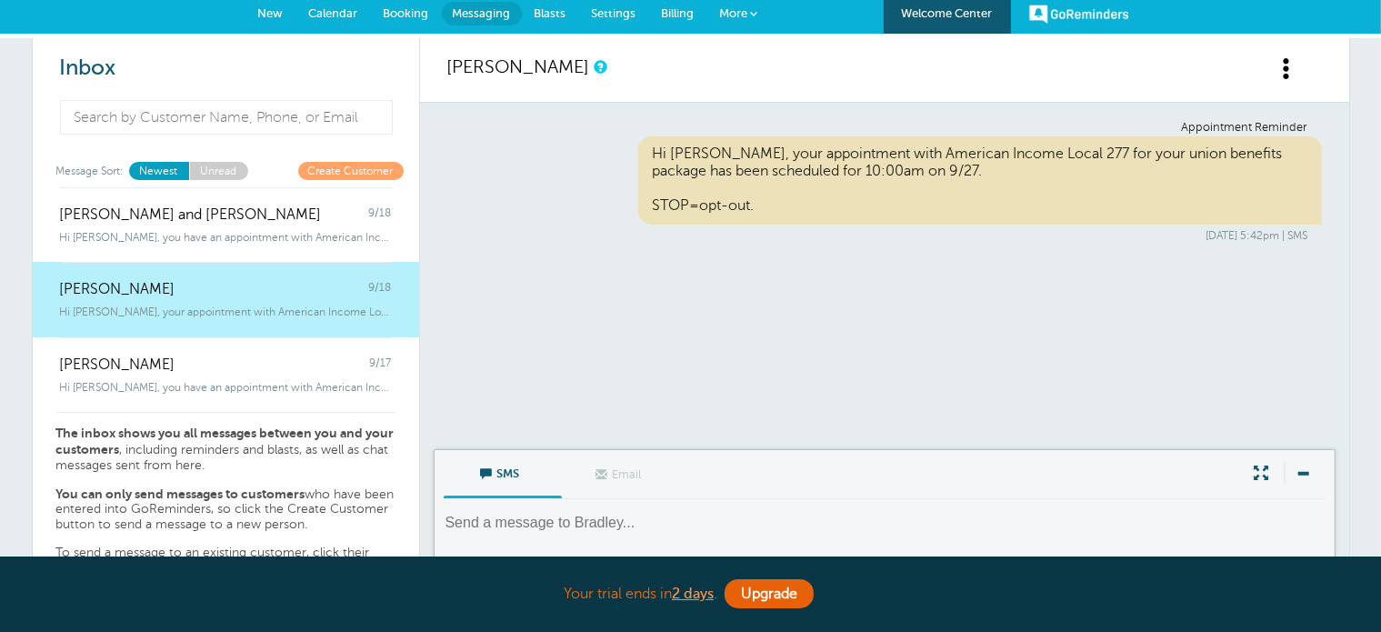
scroll to position [0, 0]
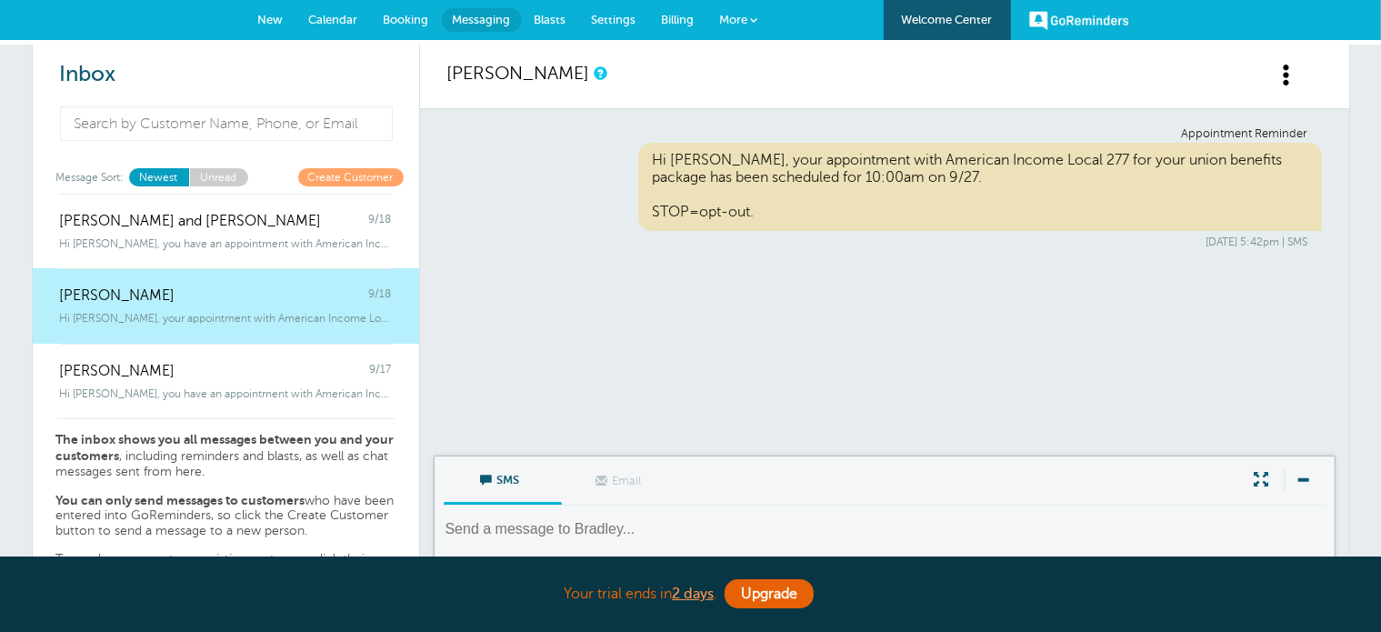
click at [1295, 73] on span at bounding box center [1288, 75] width 23 height 23
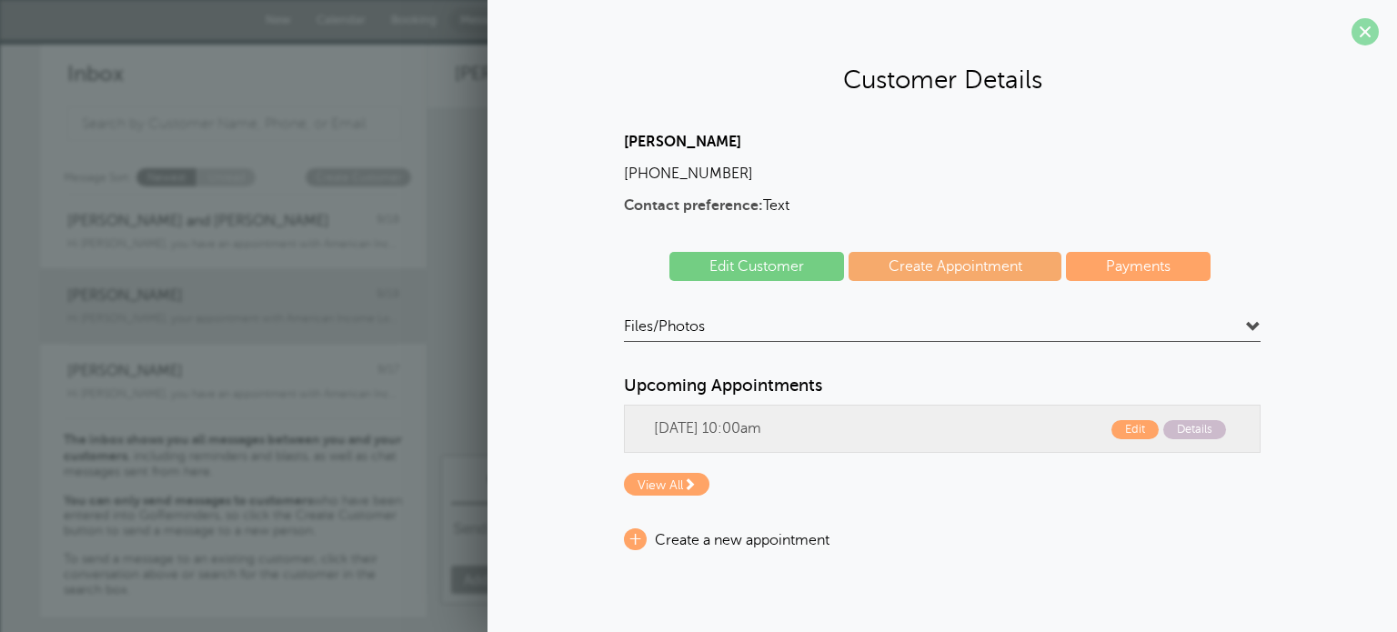
click at [1367, 42] on span at bounding box center [1364, 31] width 27 height 27
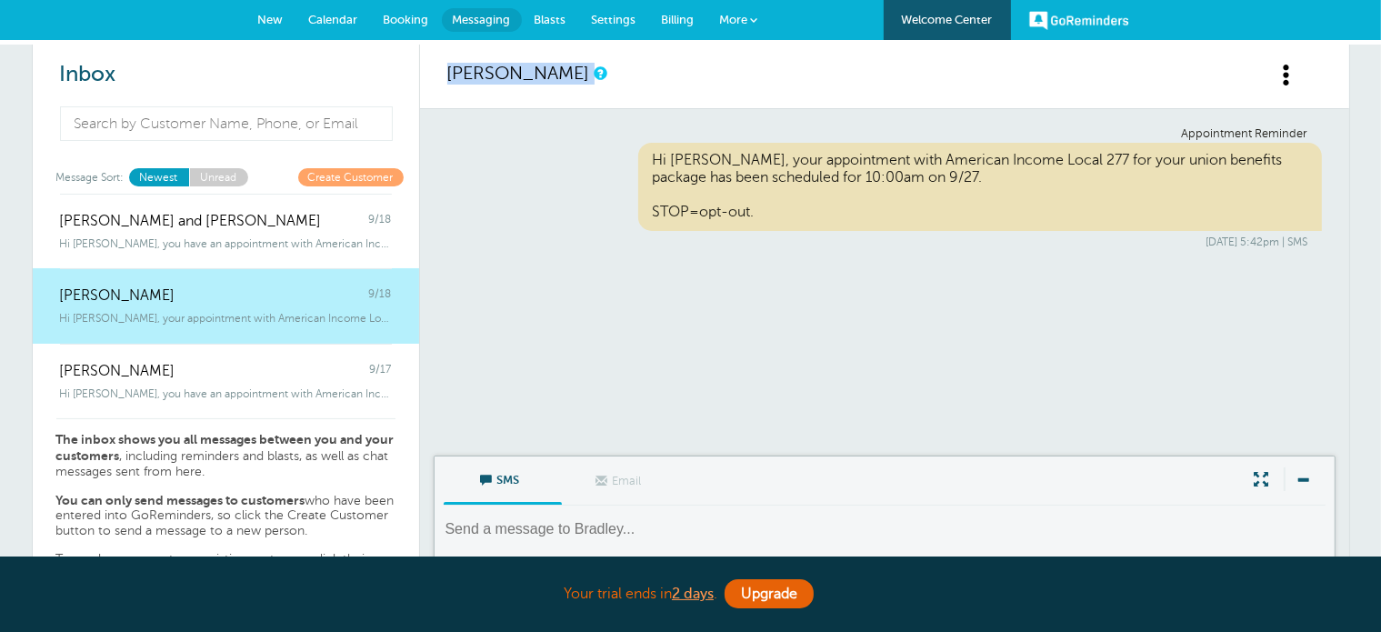
drag, startPoint x: 432, startPoint y: 75, endPoint x: 598, endPoint y: 74, distance: 166.4
click at [598, 74] on div "[PERSON_NAME]" at bounding box center [884, 77] width 929 height 65
click at [604, 74] on div "[PERSON_NAME]" at bounding box center [884, 77] width 929 height 65
click at [411, 14] on span "Booking" at bounding box center [406, 20] width 45 height 14
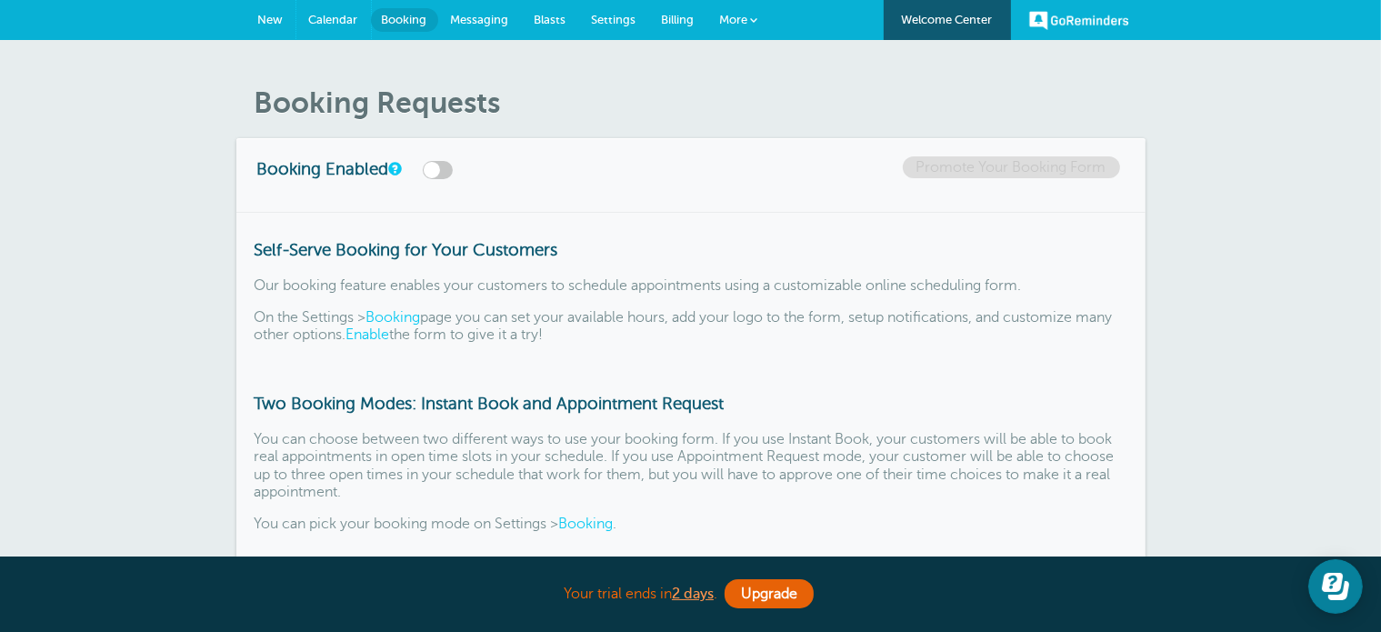
click at [331, 15] on span "Calendar" at bounding box center [333, 20] width 49 height 14
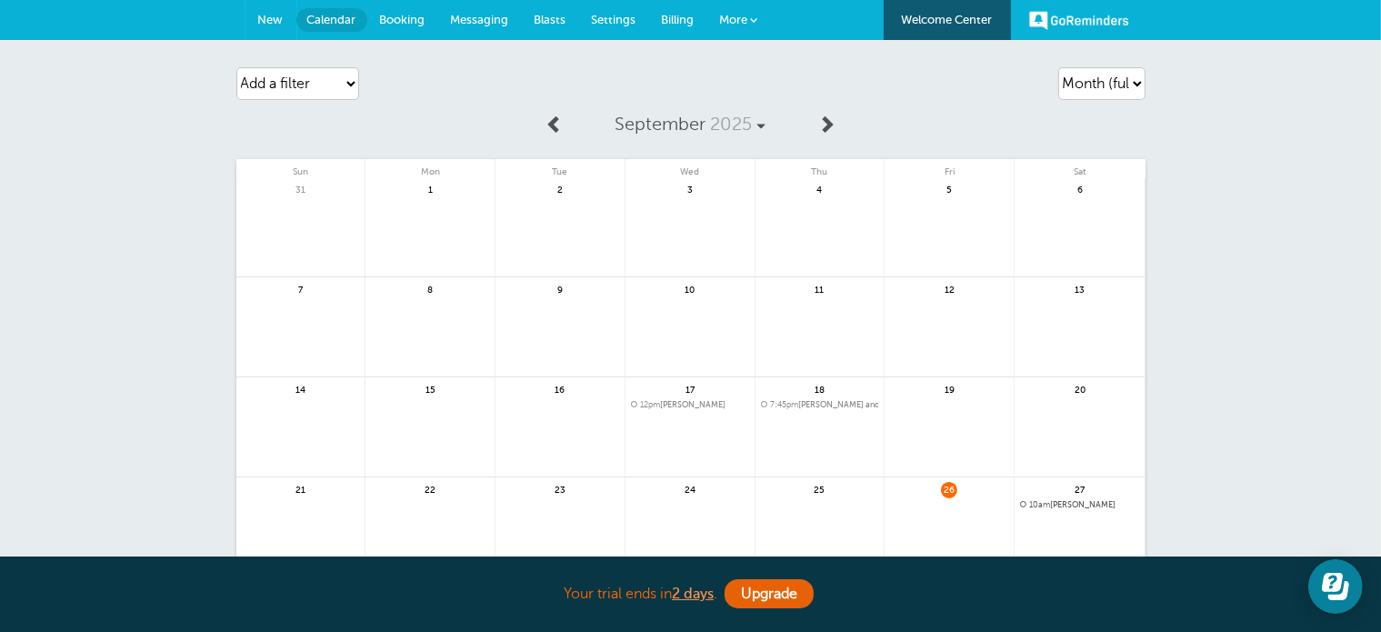
click at [253, 13] on link "New" at bounding box center [270, 20] width 51 height 40
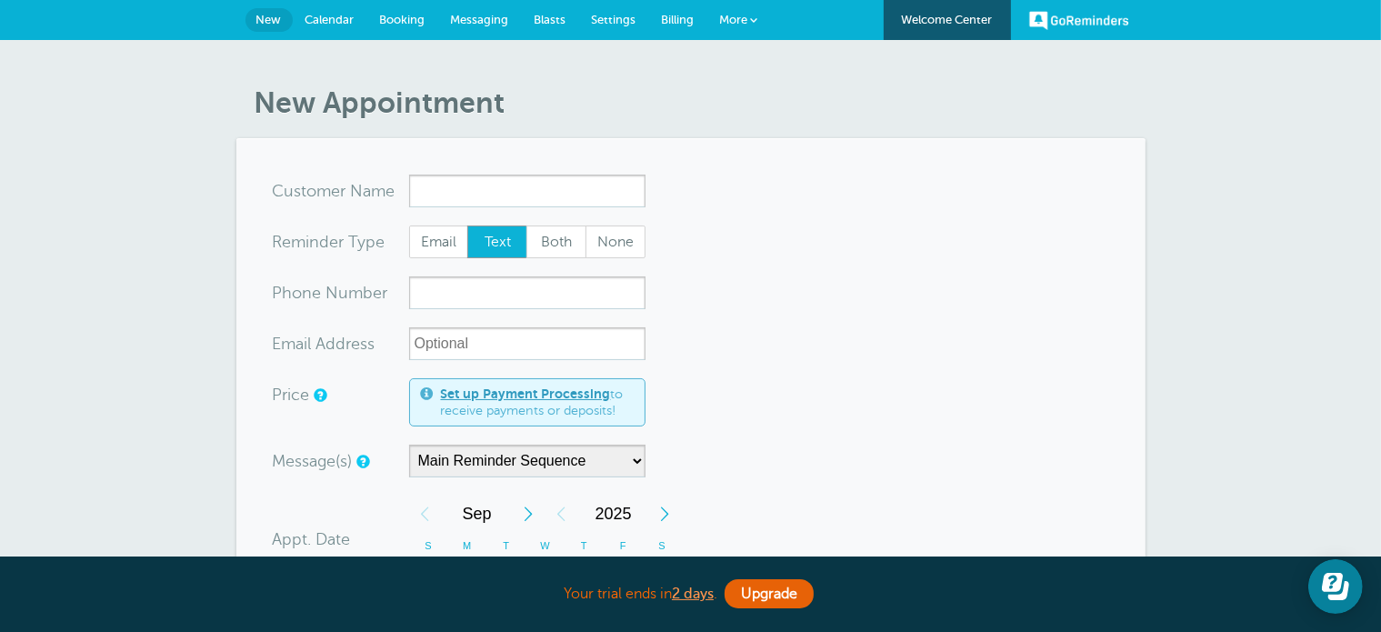
click at [444, 194] on input "x-no-autofill" at bounding box center [527, 191] width 236 height 33
click at [435, 186] on input "x-no-autofill" at bounding box center [527, 191] width 236 height 33
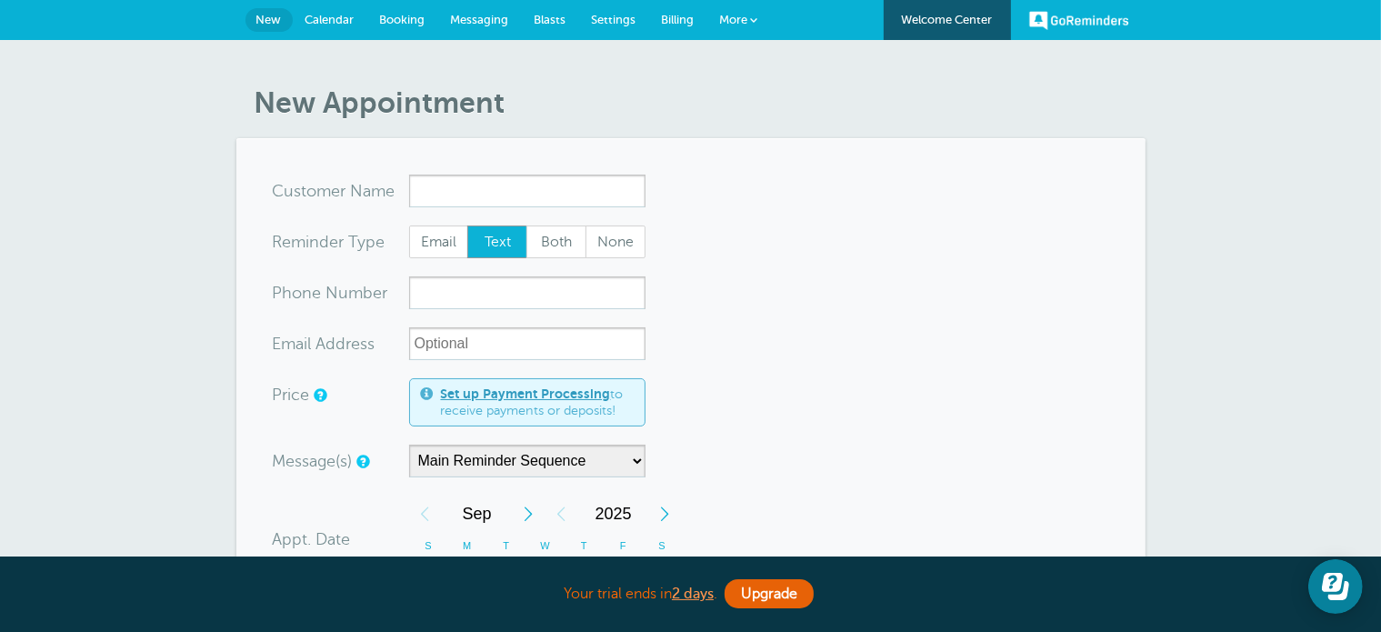
click at [435, 186] on input "x-no-autofill" at bounding box center [527, 191] width 236 height 33
drag, startPoint x: 435, startPoint y: 186, endPoint x: 407, endPoint y: 265, distance: 82.8
click at [407, 265] on form "You are creating a new customer. To use an existing customer select one from th…" at bounding box center [691, 624] width 836 height 898
